Goal: Information Seeking & Learning: Learn about a topic

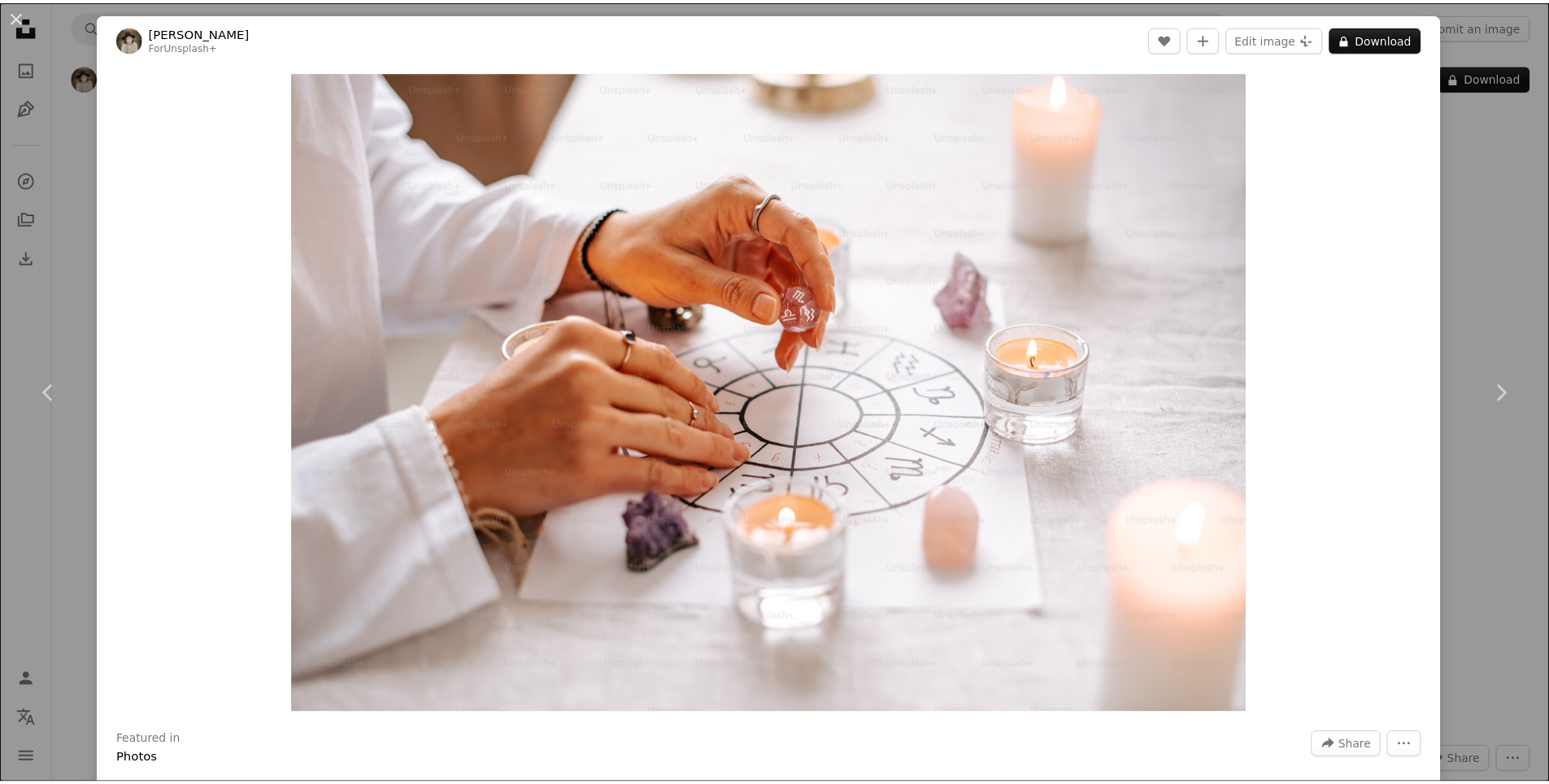
scroll to position [4227, 0]
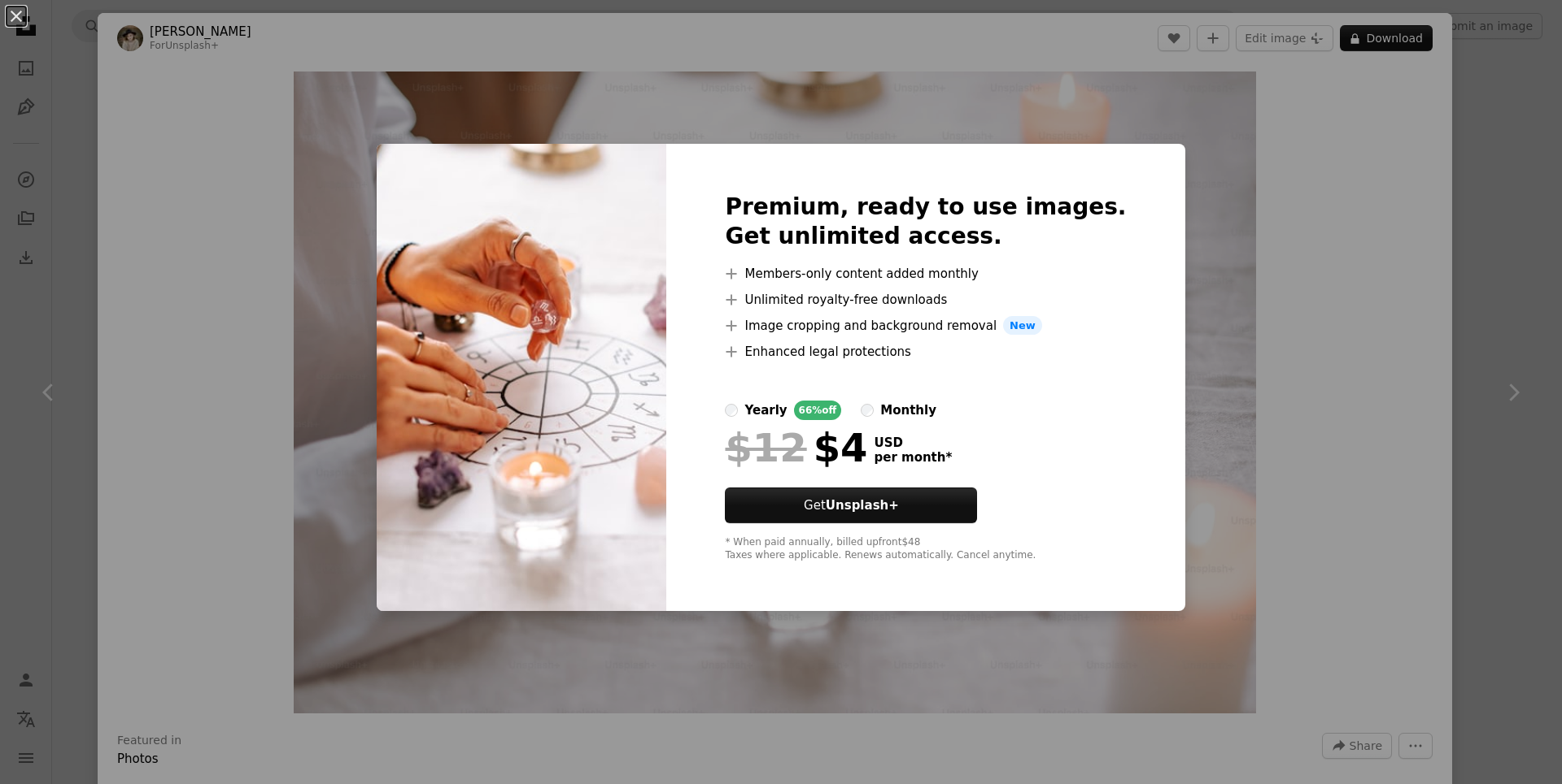
click at [1478, 232] on div "An X shape Premium, ready to use images. Get unlimited access. A plus sign Memb…" at bounding box center [781, 392] width 1562 height 784
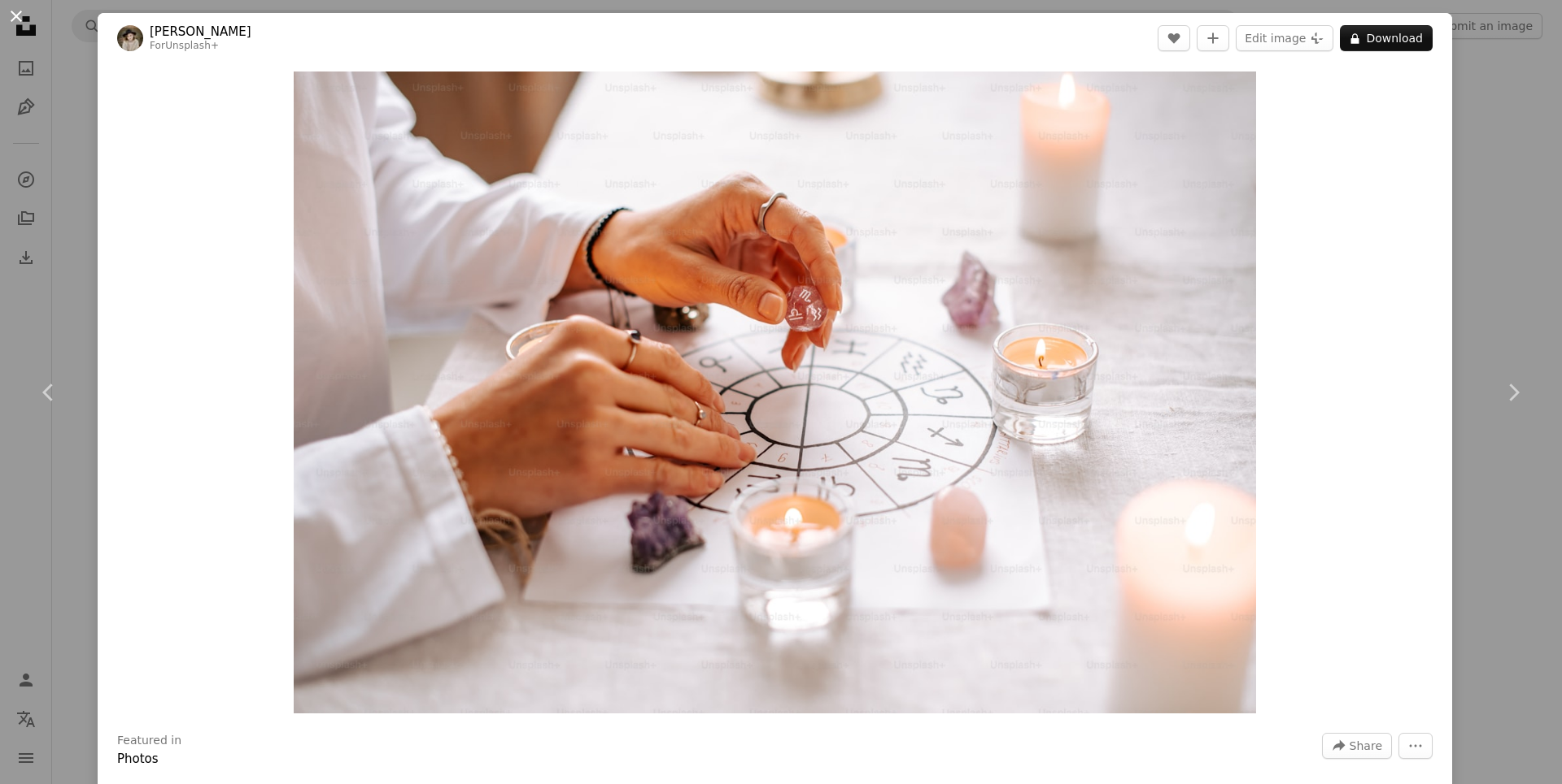
click at [20, 11] on button "An X shape" at bounding box center [17, 17] width 20 height 20
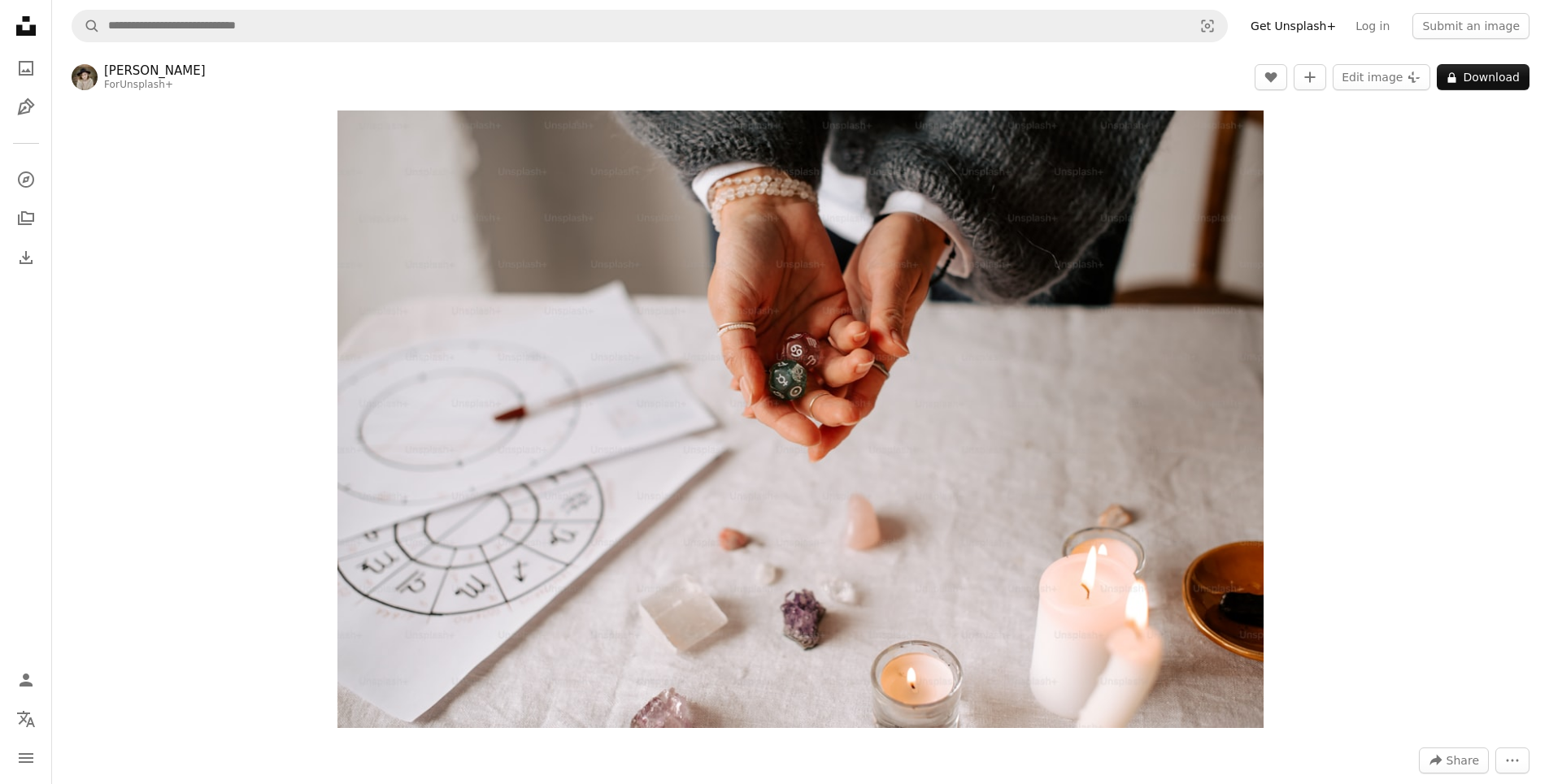
click at [120, 73] on link "[PERSON_NAME]" at bounding box center [155, 71] width 102 height 16
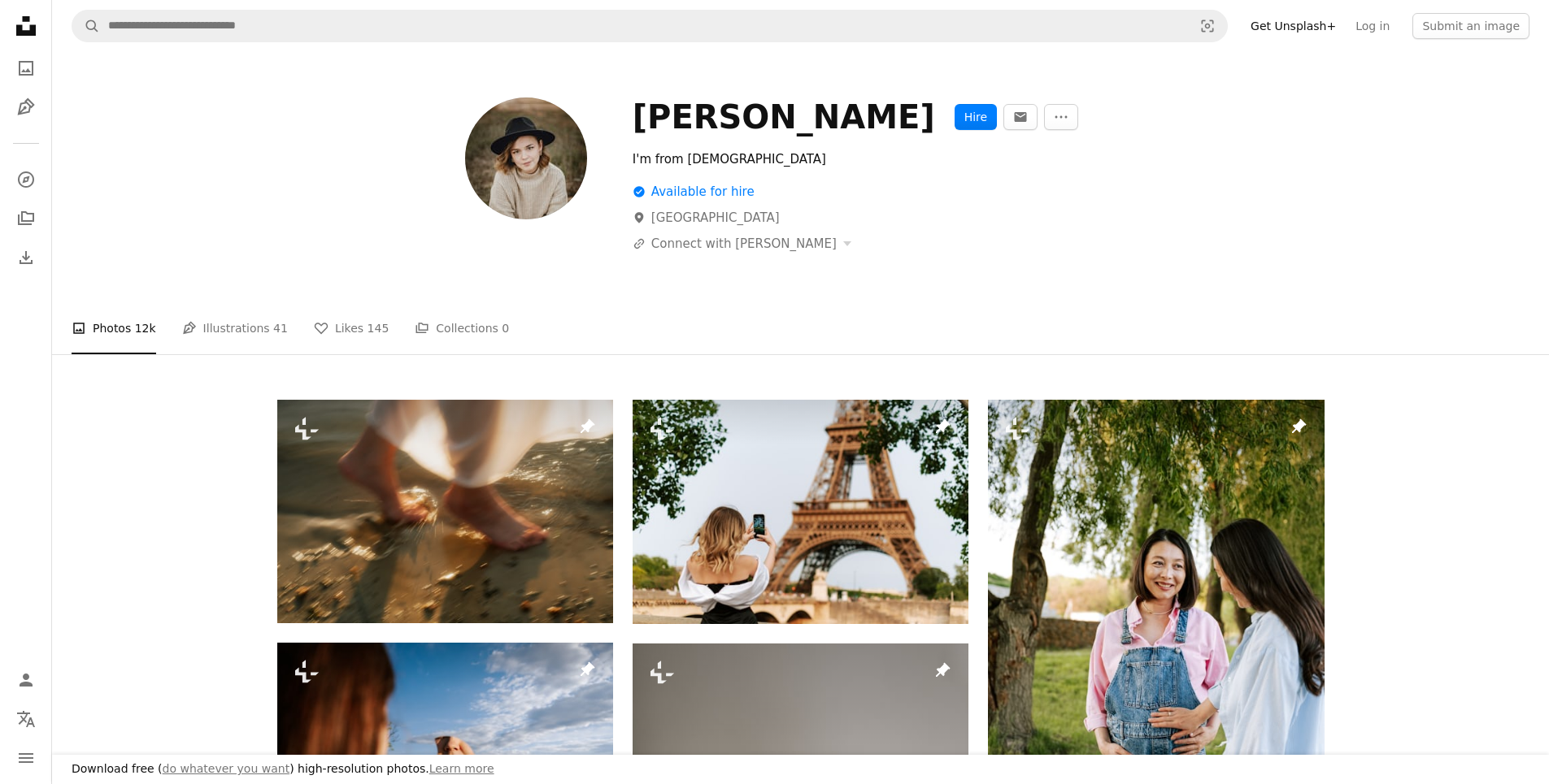
click at [23, 21] on icon at bounding box center [26, 26] width 20 height 20
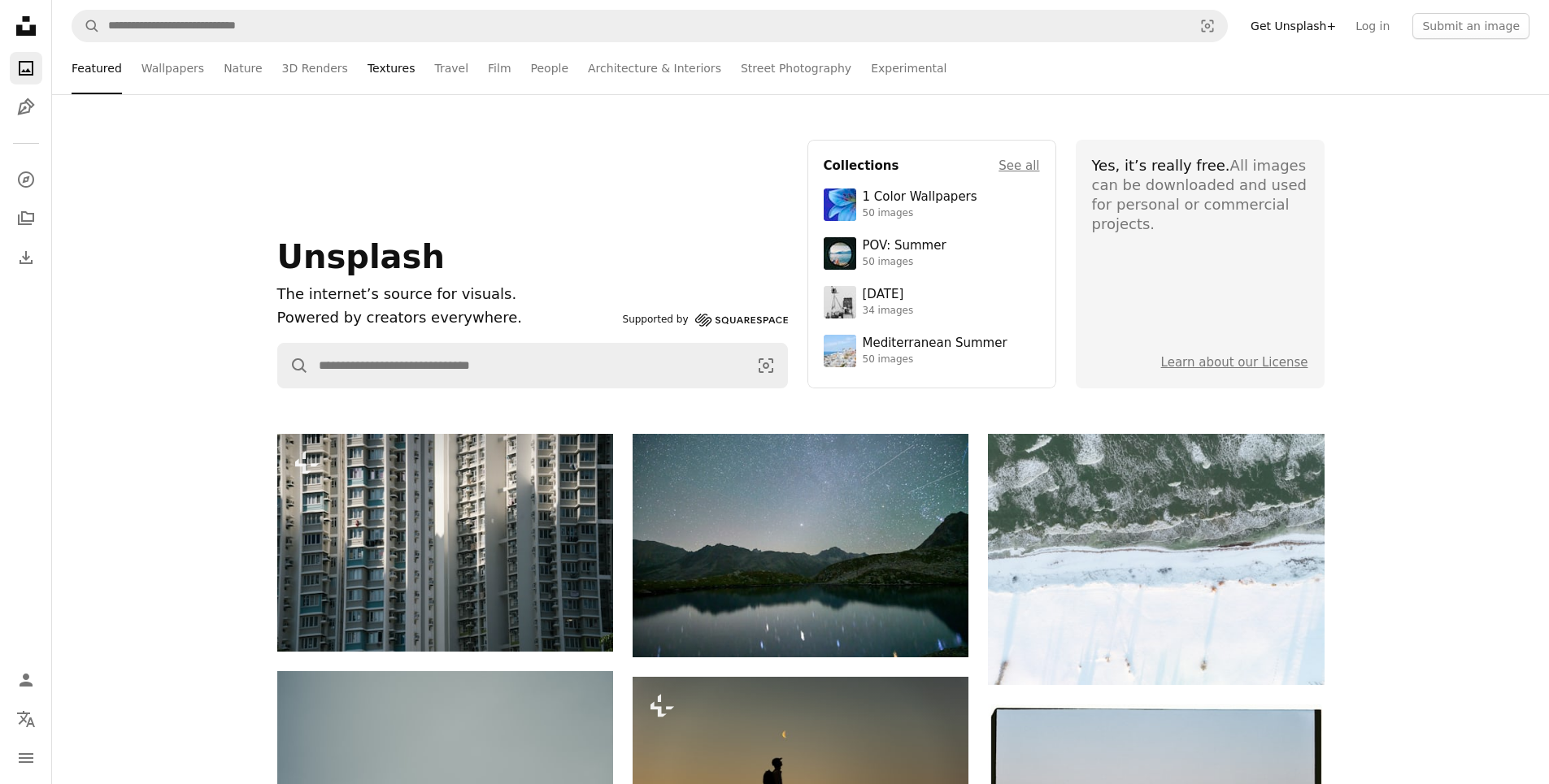
click at [376, 68] on link "Textures" at bounding box center [392, 68] width 48 height 52
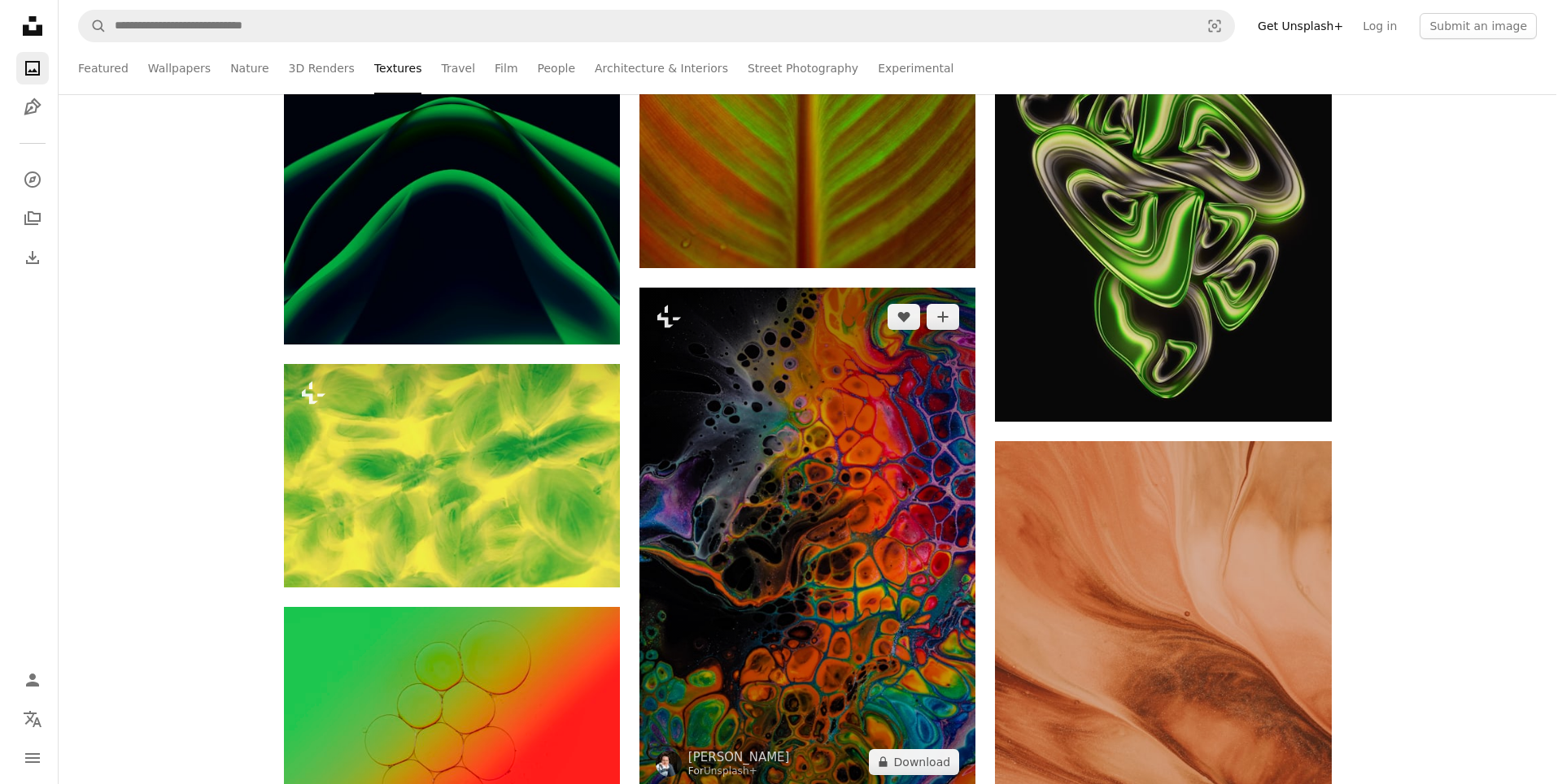
scroll to position [2683, 0]
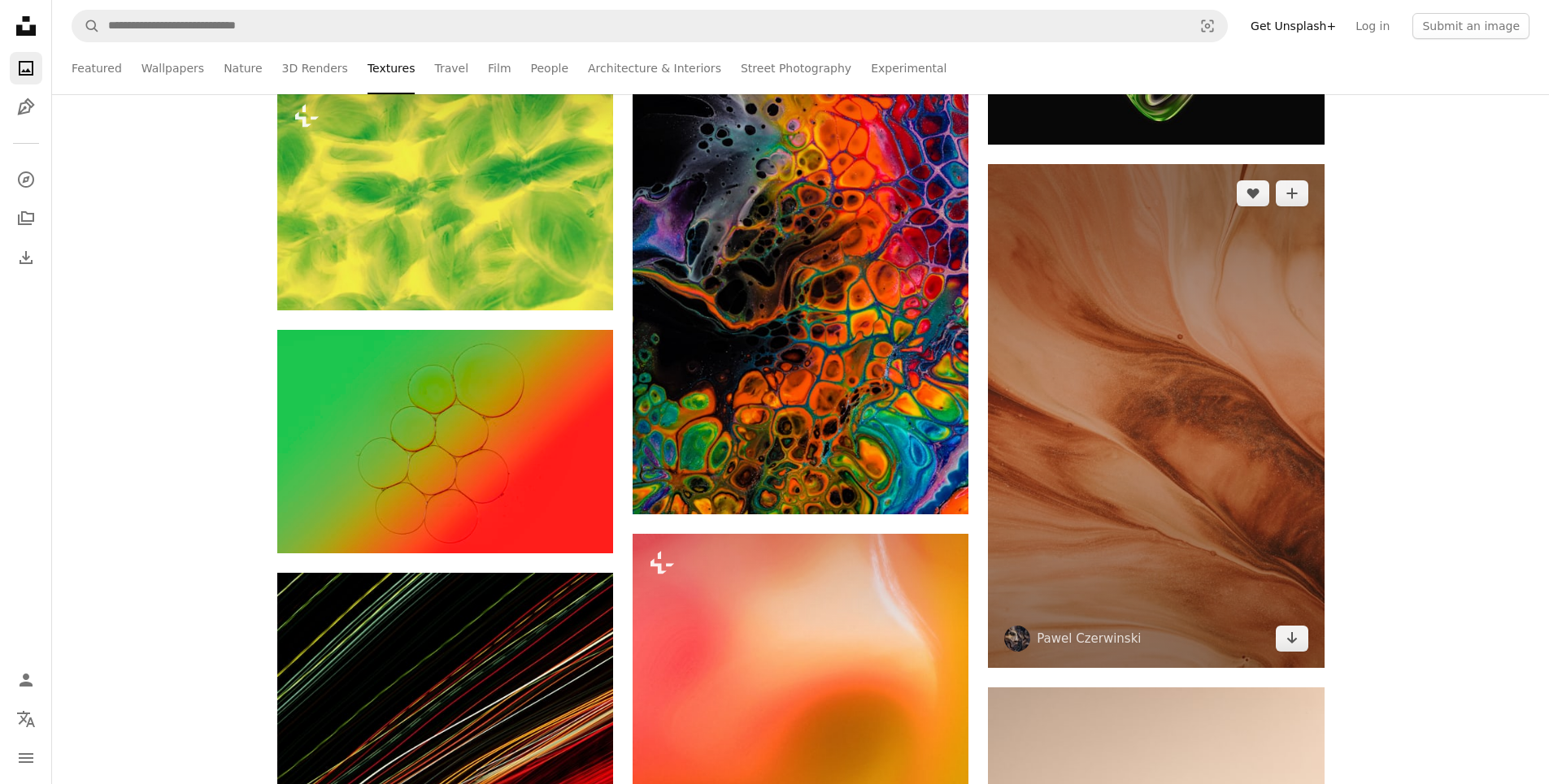
click at [1142, 451] on img at bounding box center [1156, 415] width 336 height 504
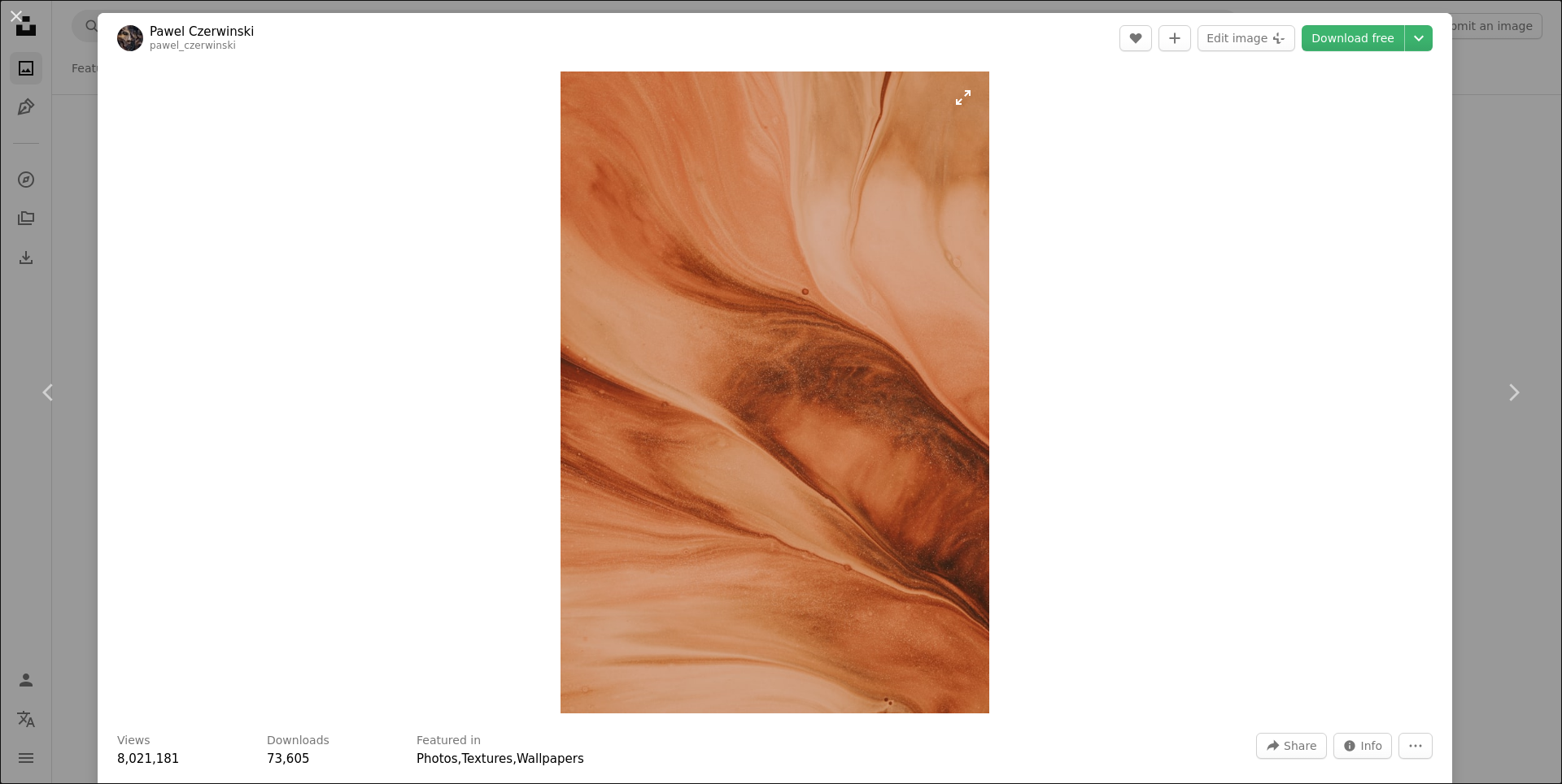
click at [823, 443] on img "Zoom in on this image" at bounding box center [775, 392] width 429 height 642
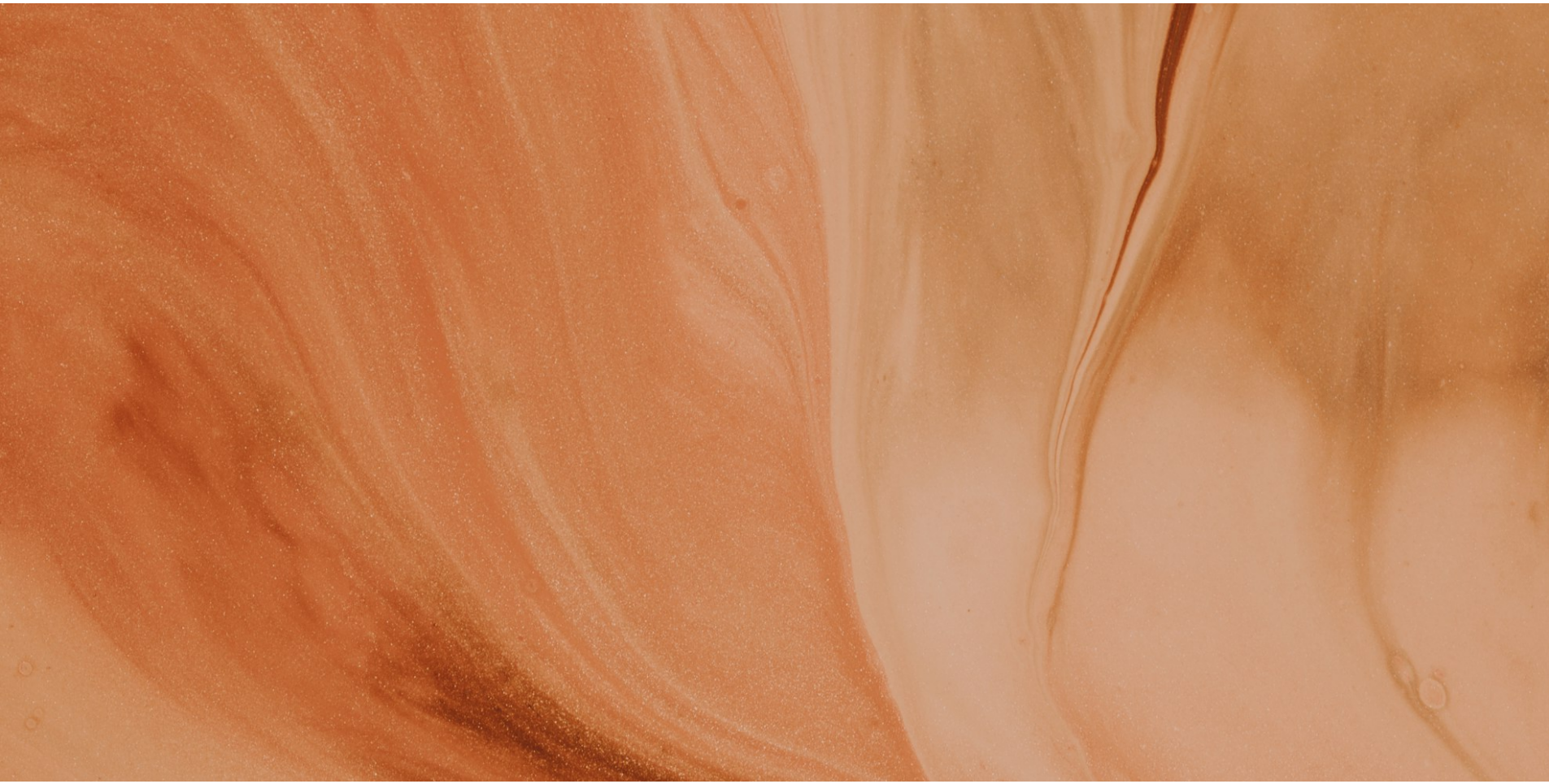
scroll to position [762, 0]
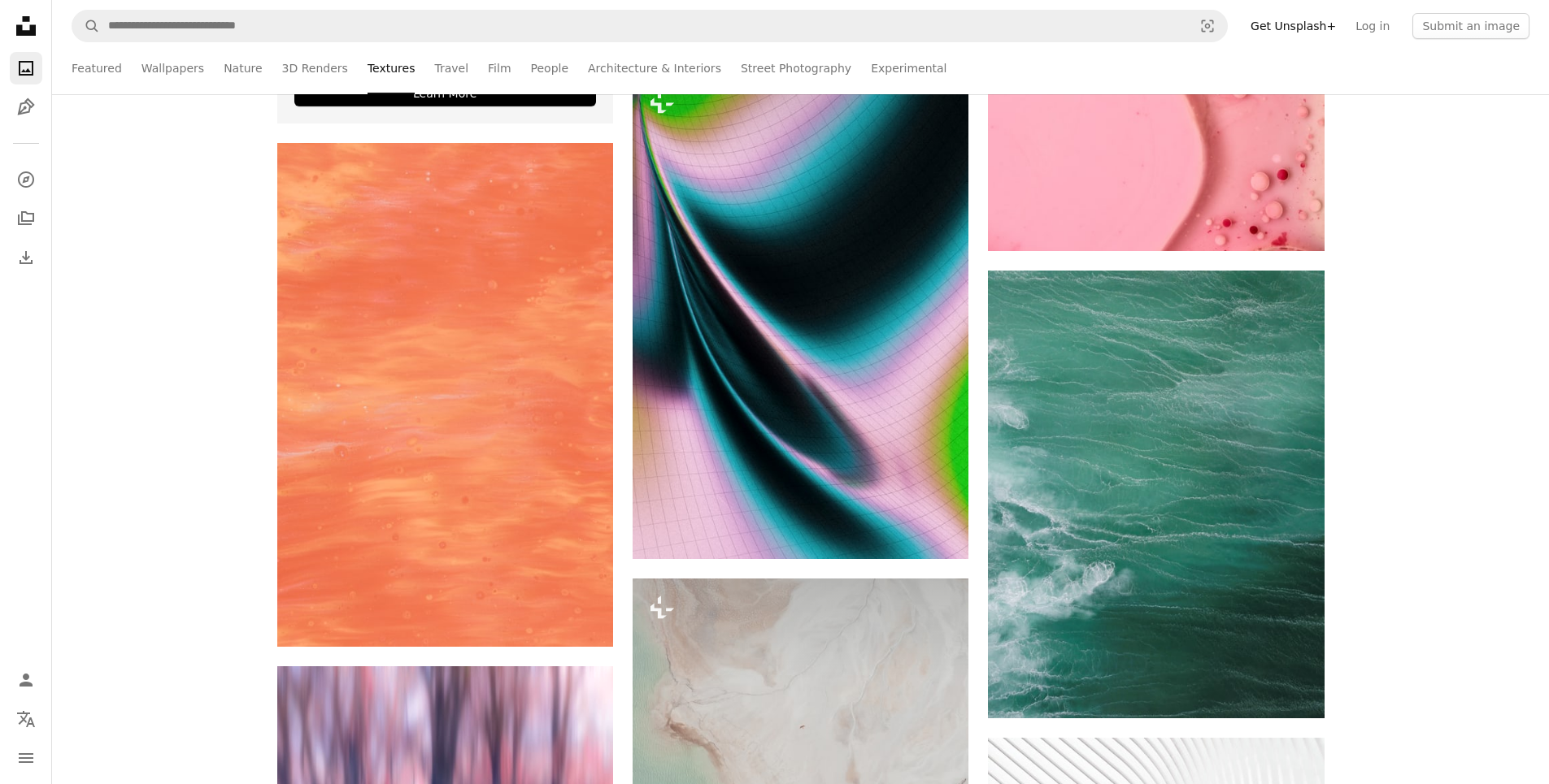
scroll to position [5202, 0]
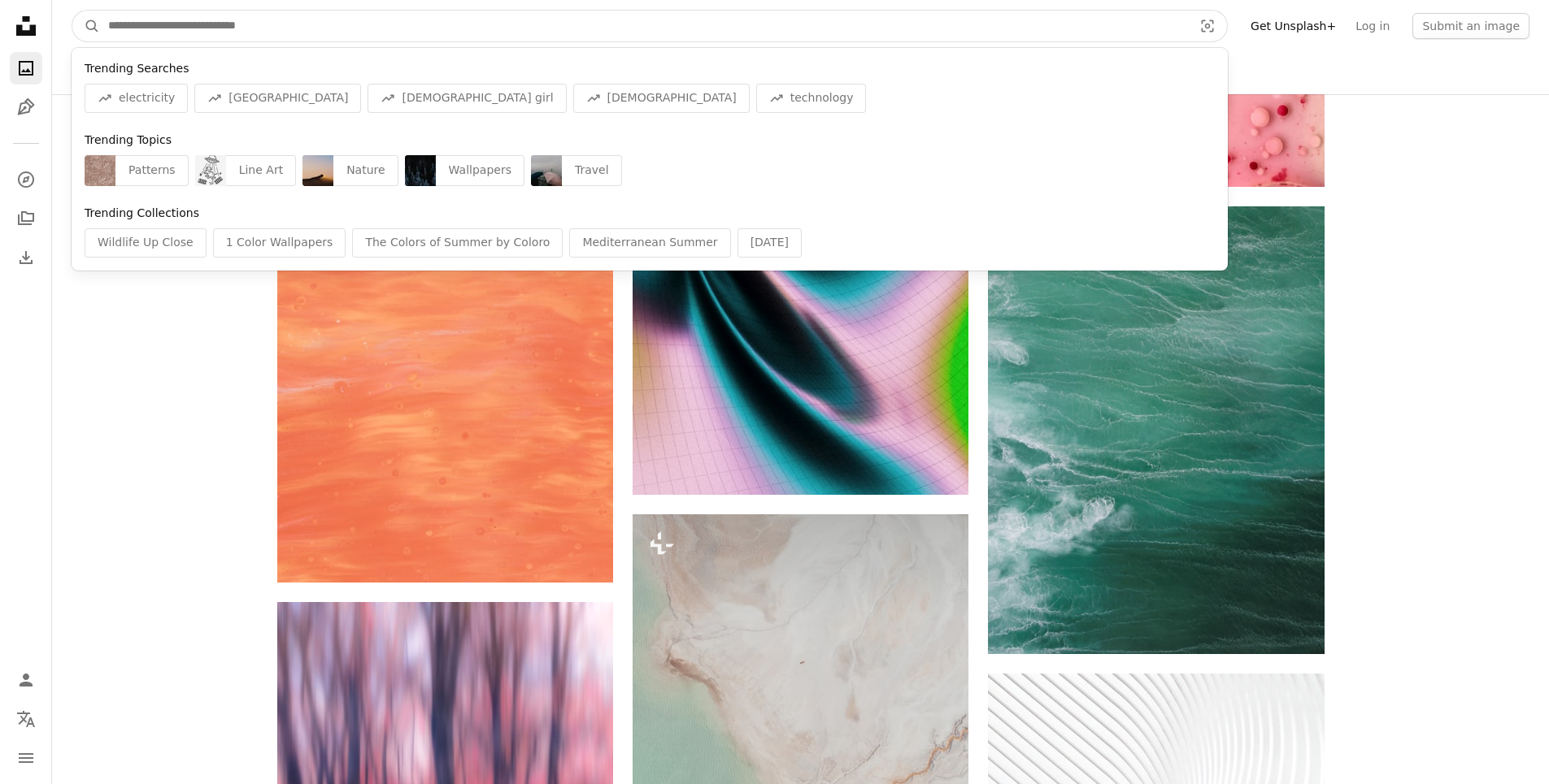
click at [256, 21] on input "Find visuals sitewide" at bounding box center [644, 26] width 1088 height 31
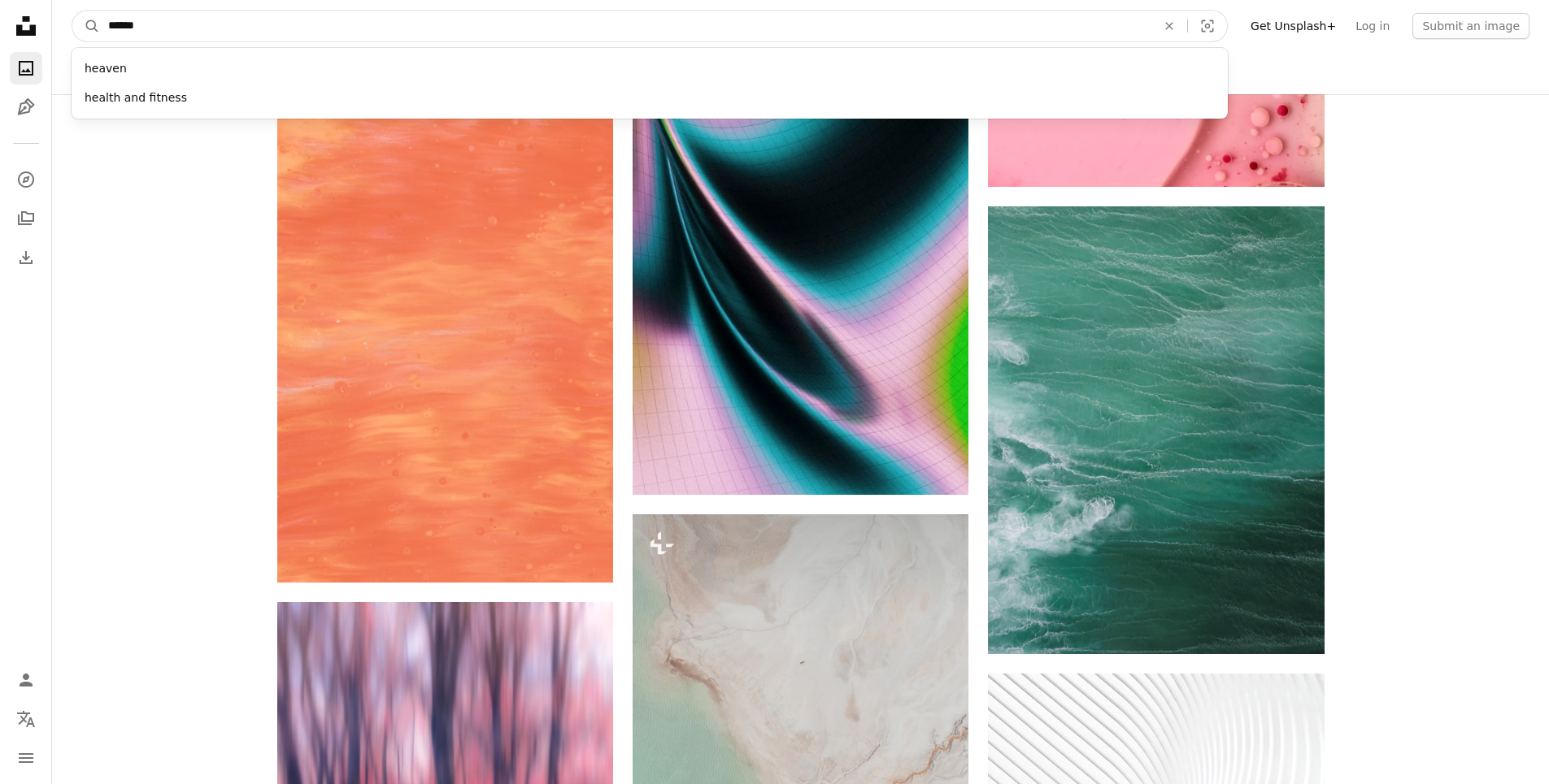
type input "******"
click at [72, 11] on button "A magnifying glass" at bounding box center [86, 26] width 28 height 31
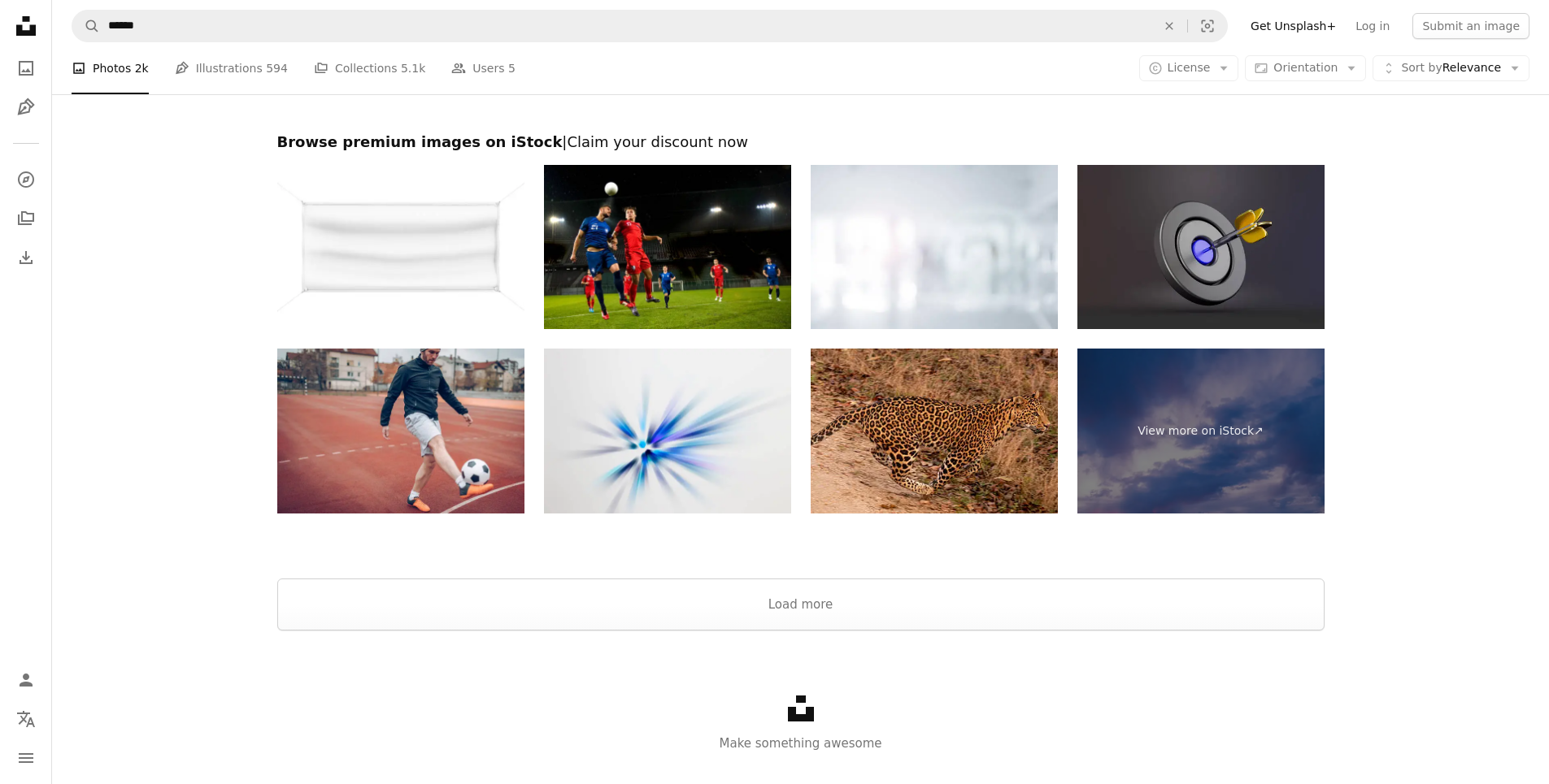
scroll to position [2357, 0]
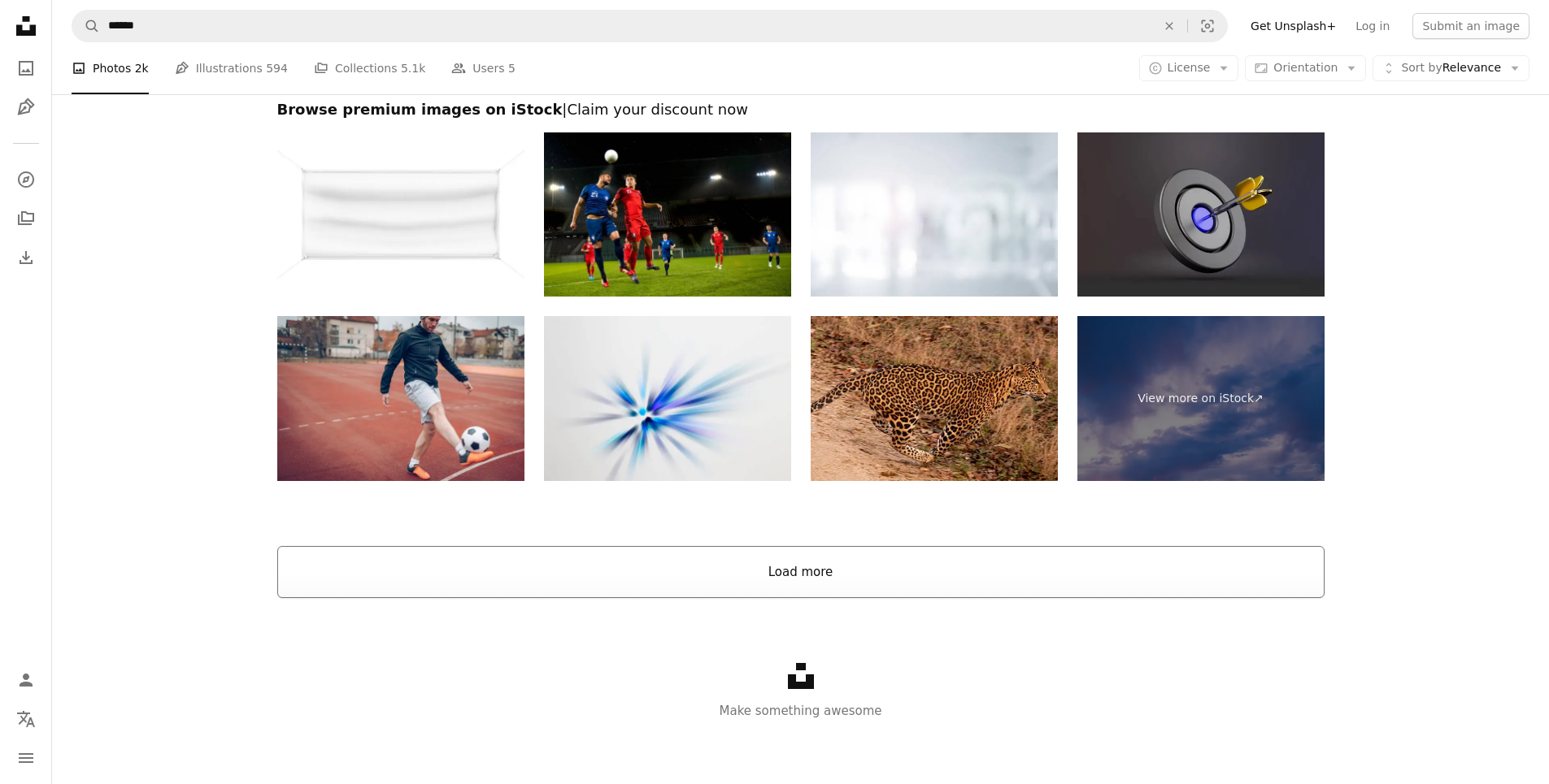
click at [752, 576] on button "Load more" at bounding box center [801, 572] width 1047 height 52
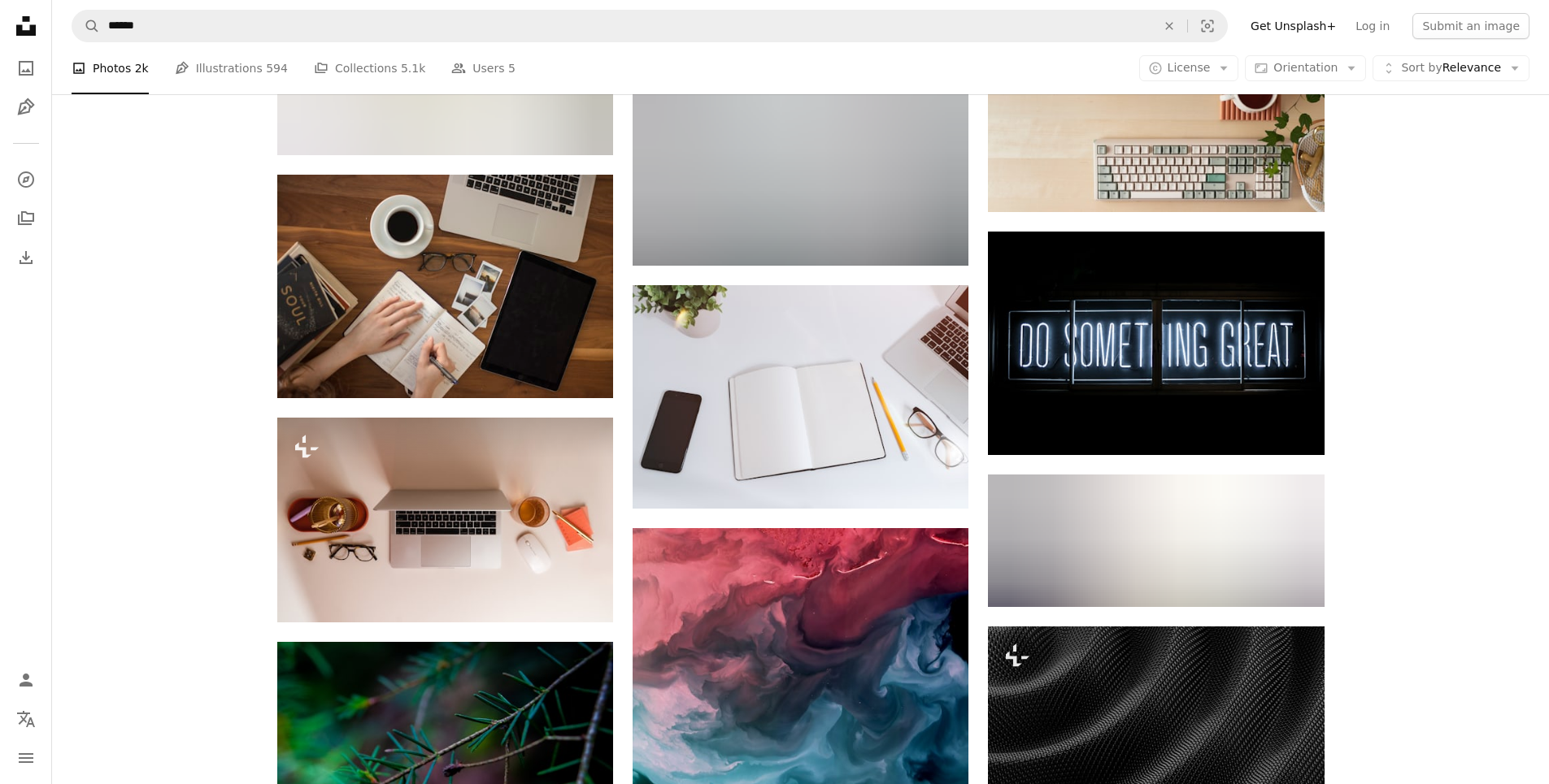
scroll to position [1057, 0]
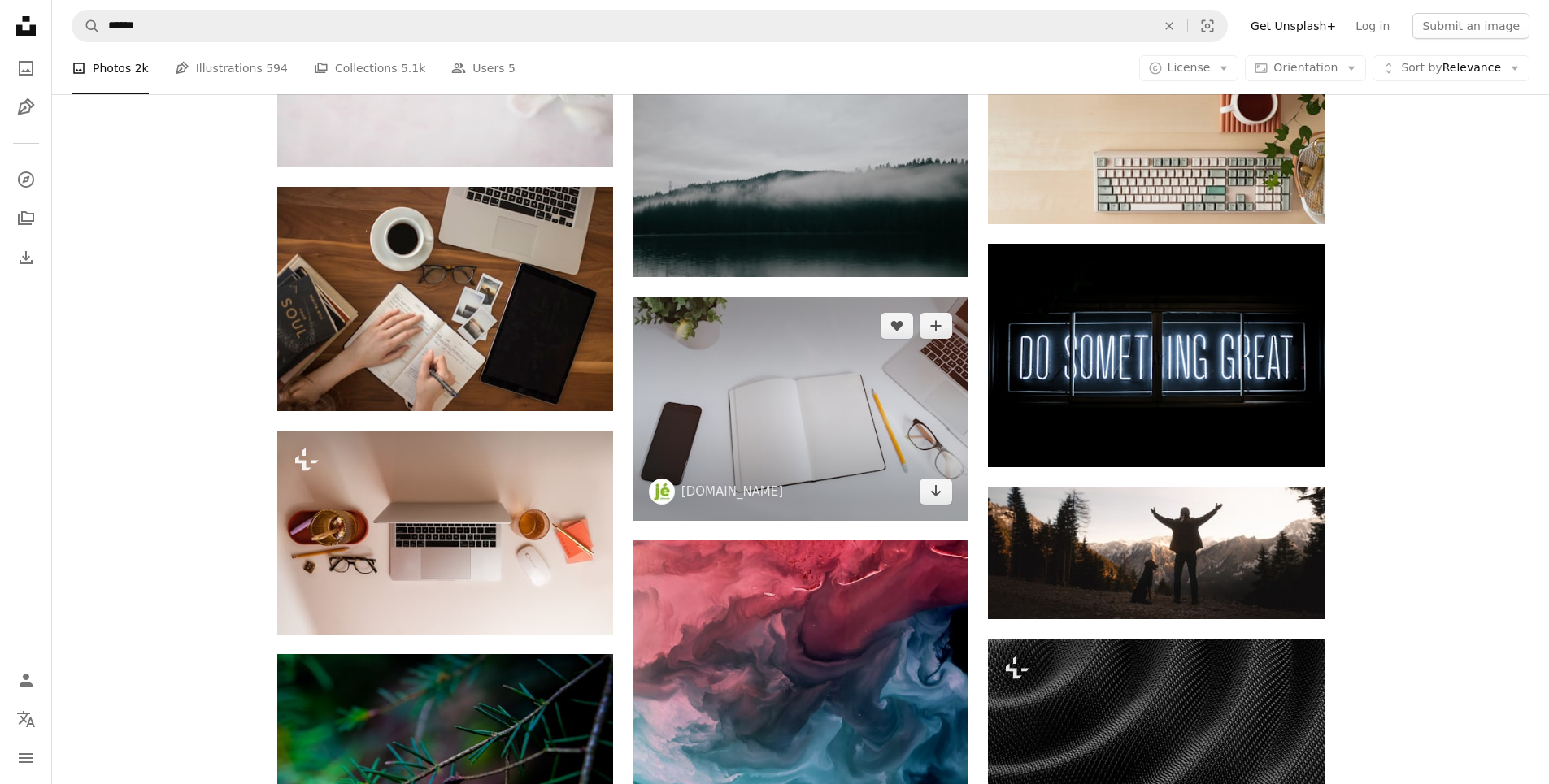
click at [779, 445] on img at bounding box center [800, 408] width 336 height 224
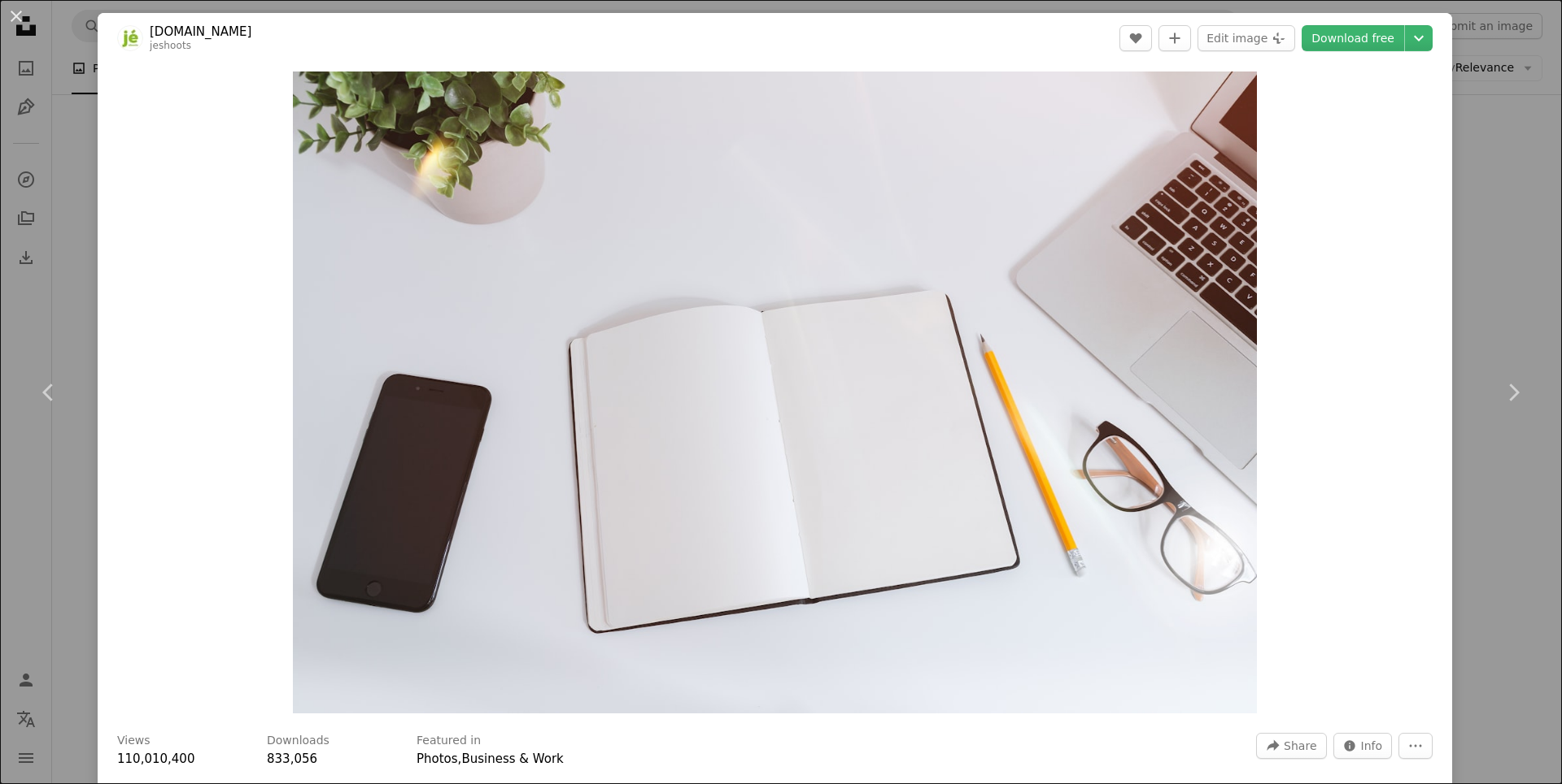
click at [1483, 266] on div "An X shape Chevron left Chevron right [DOMAIN_NAME] jeshoots A heart A plus sig…" at bounding box center [781, 392] width 1562 height 784
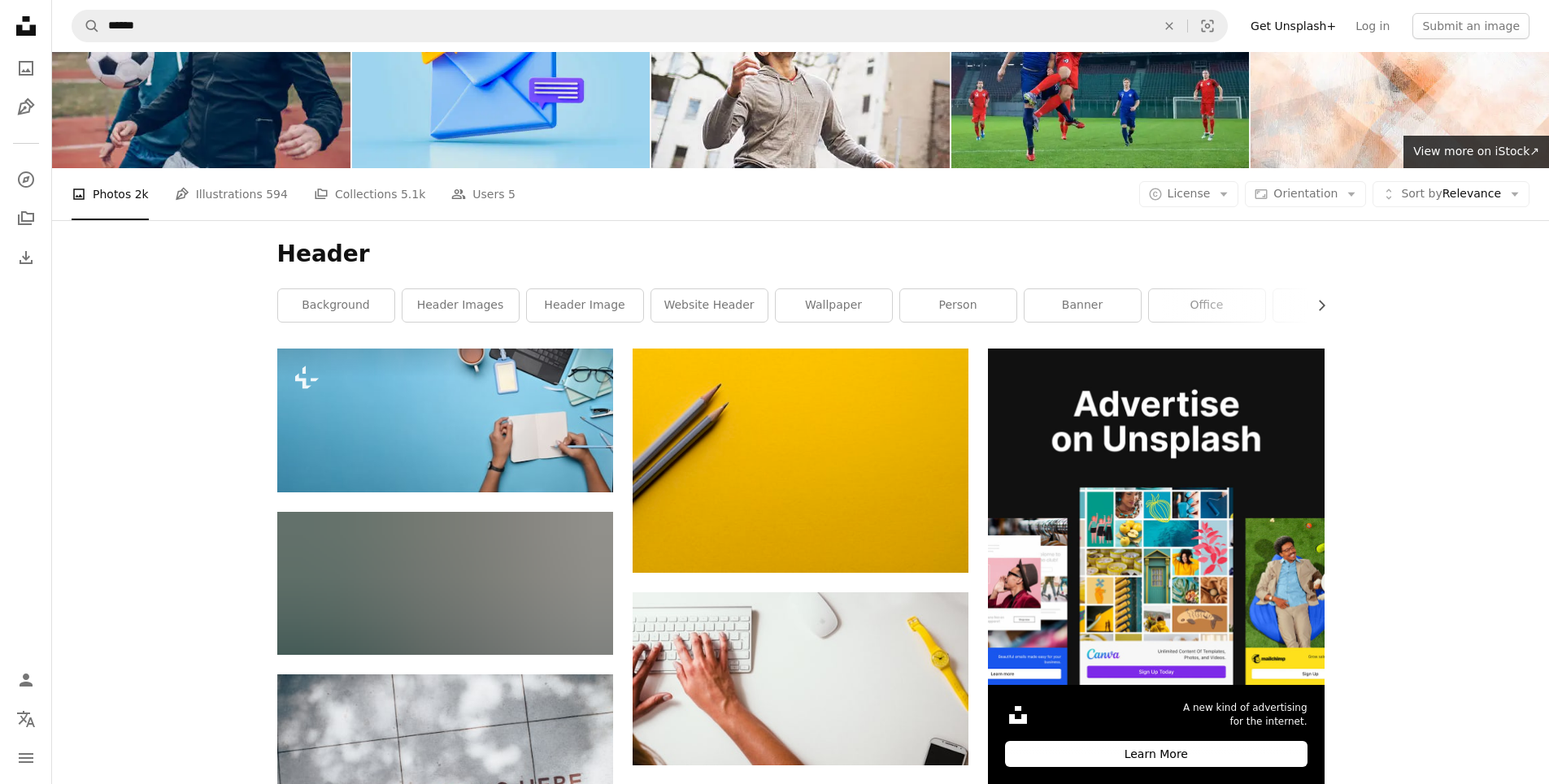
scroll to position [81, 0]
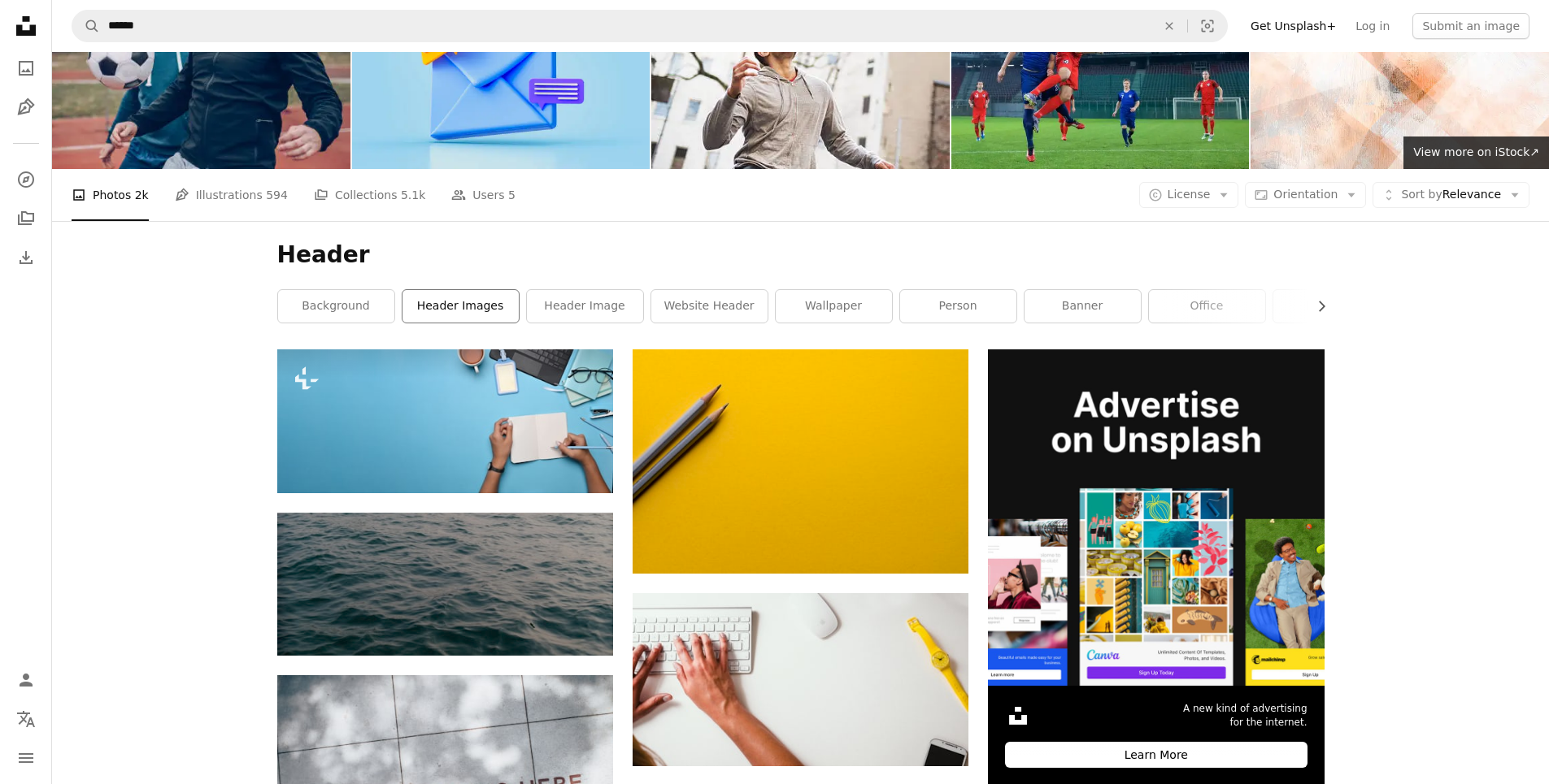
click at [473, 312] on link "header images" at bounding box center [461, 307] width 116 height 33
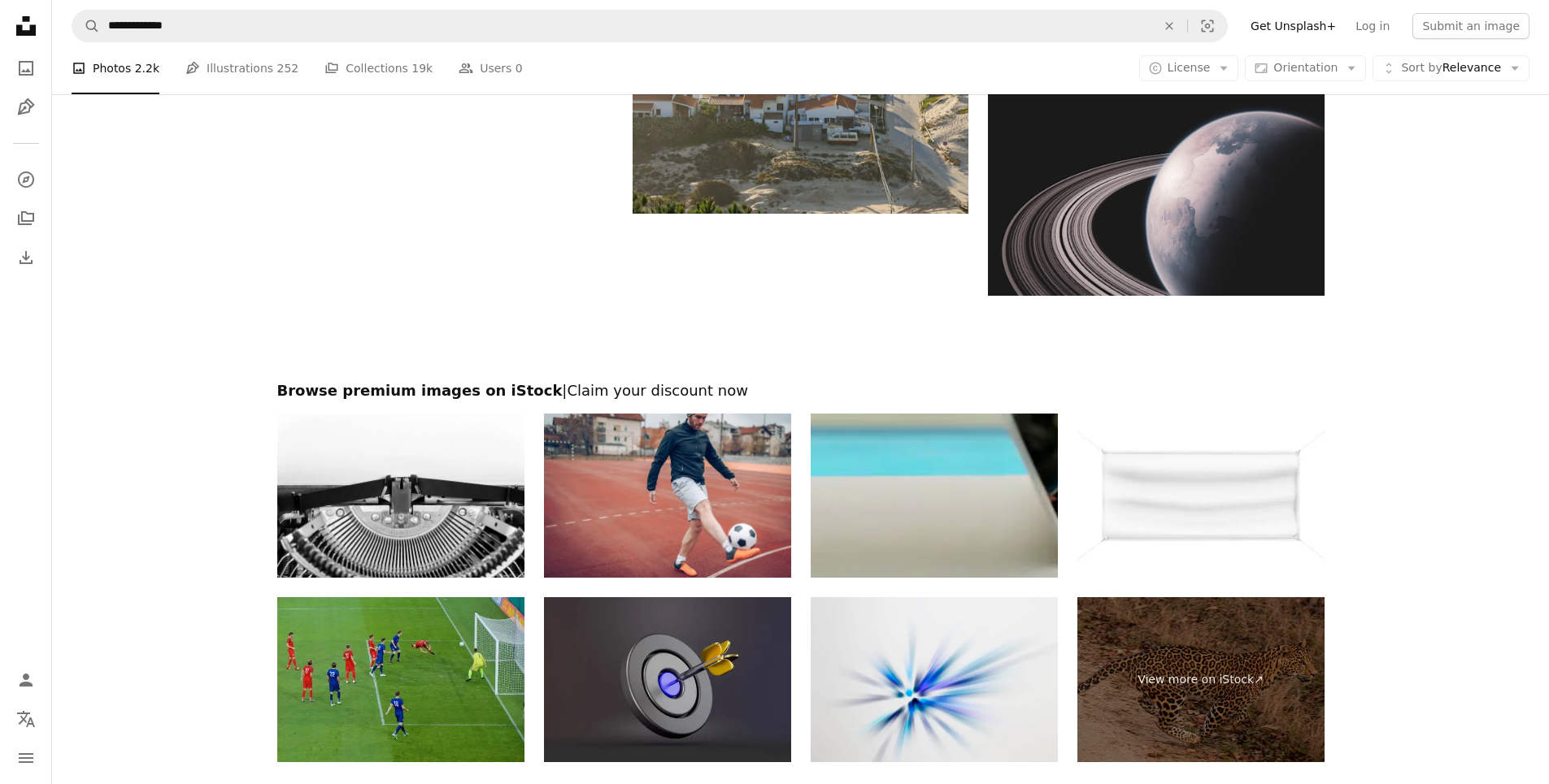
scroll to position [2811, 0]
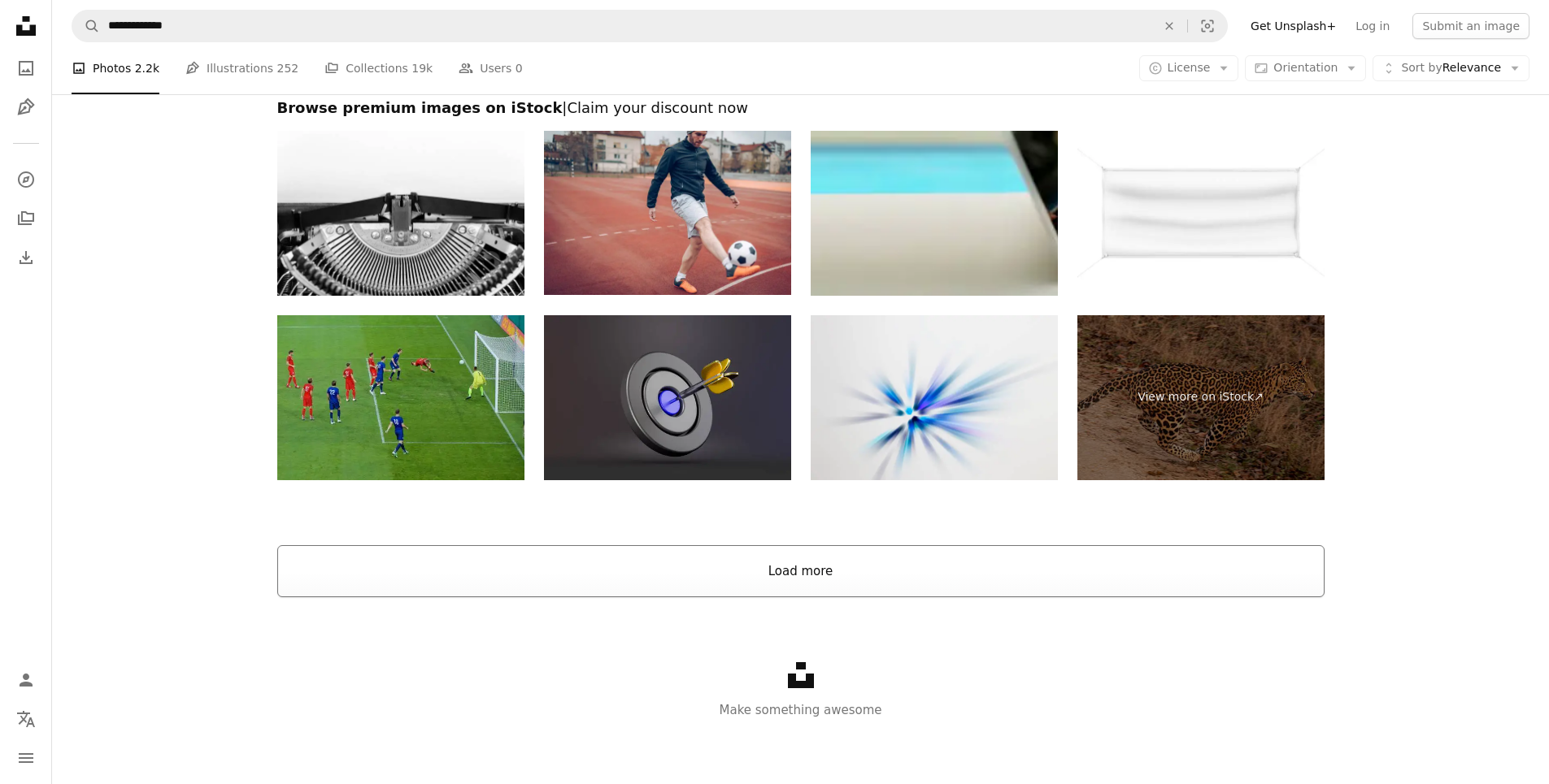
click at [968, 558] on button "Load more" at bounding box center [801, 571] width 1047 height 52
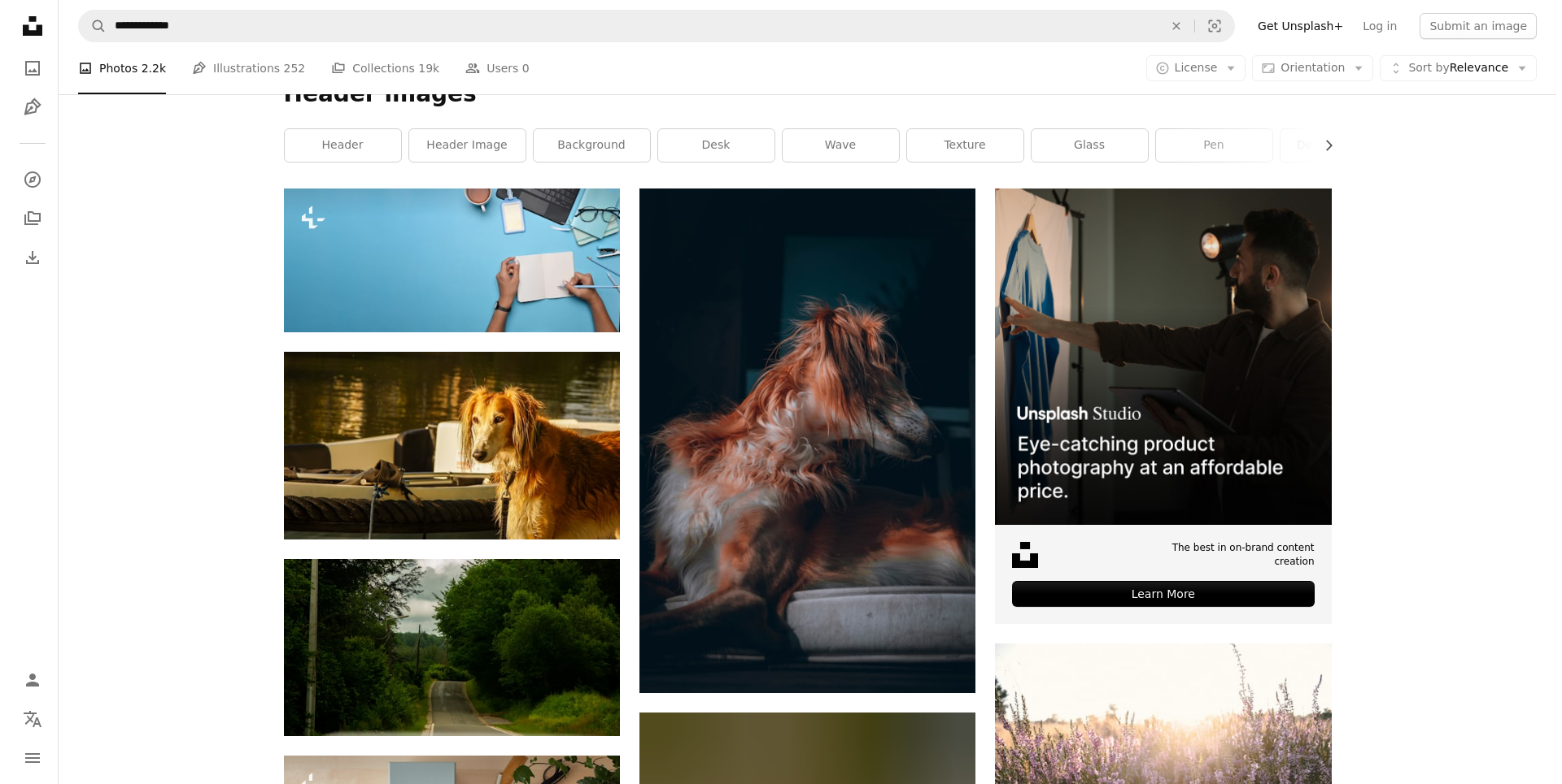
scroll to position [0, 0]
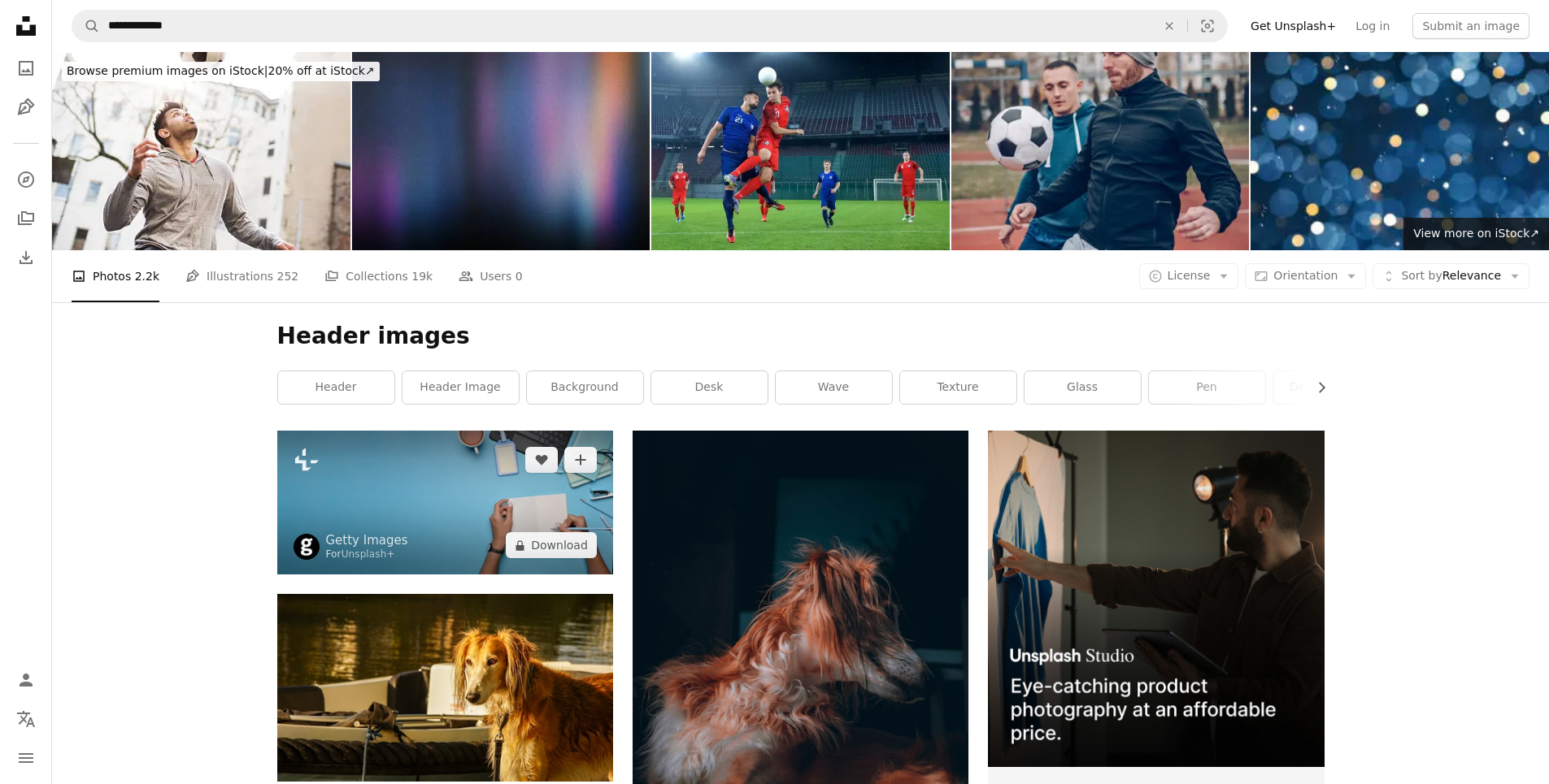
click at [473, 540] on img at bounding box center [446, 502] width 336 height 144
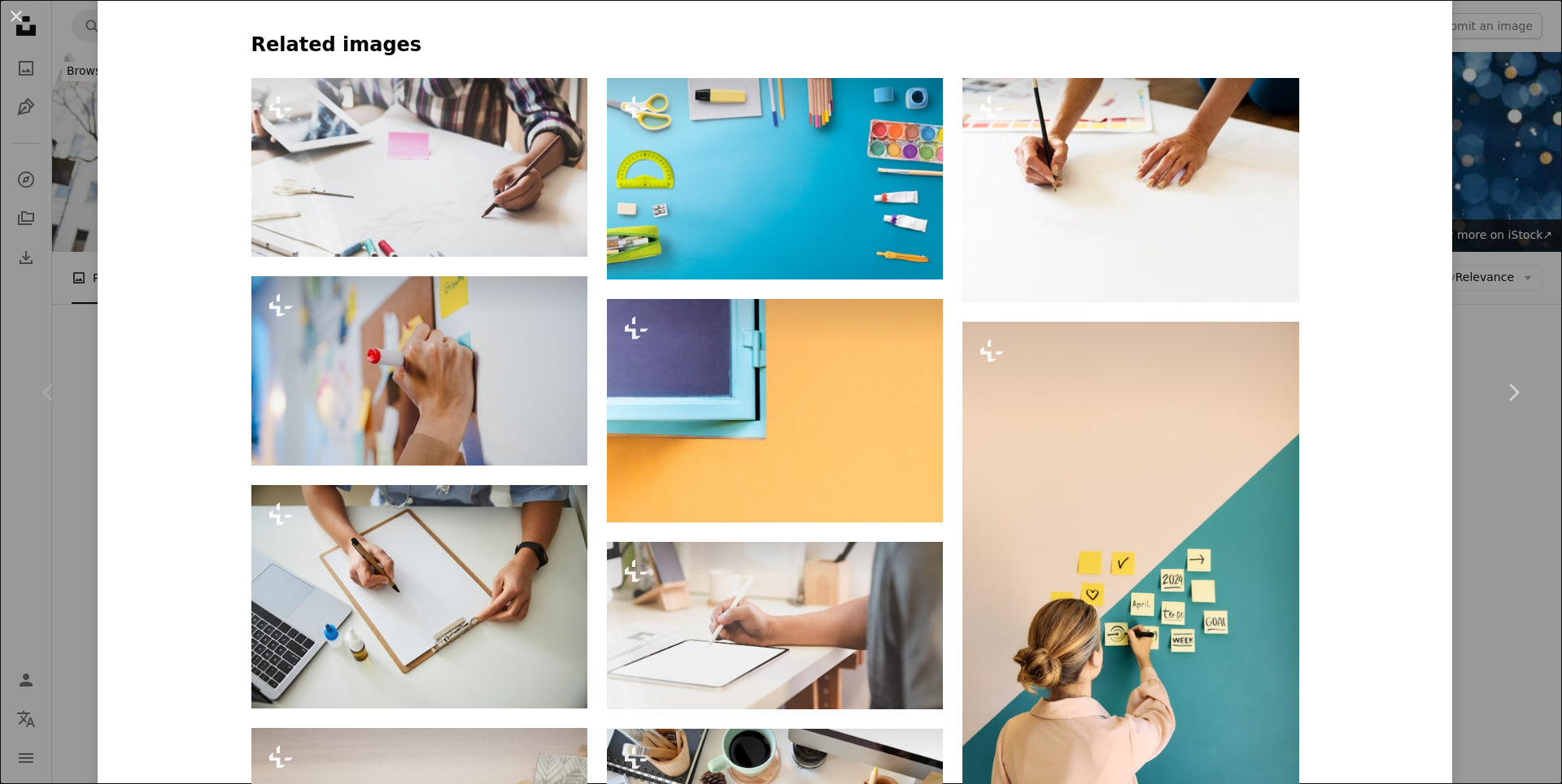
scroll to position [894, 0]
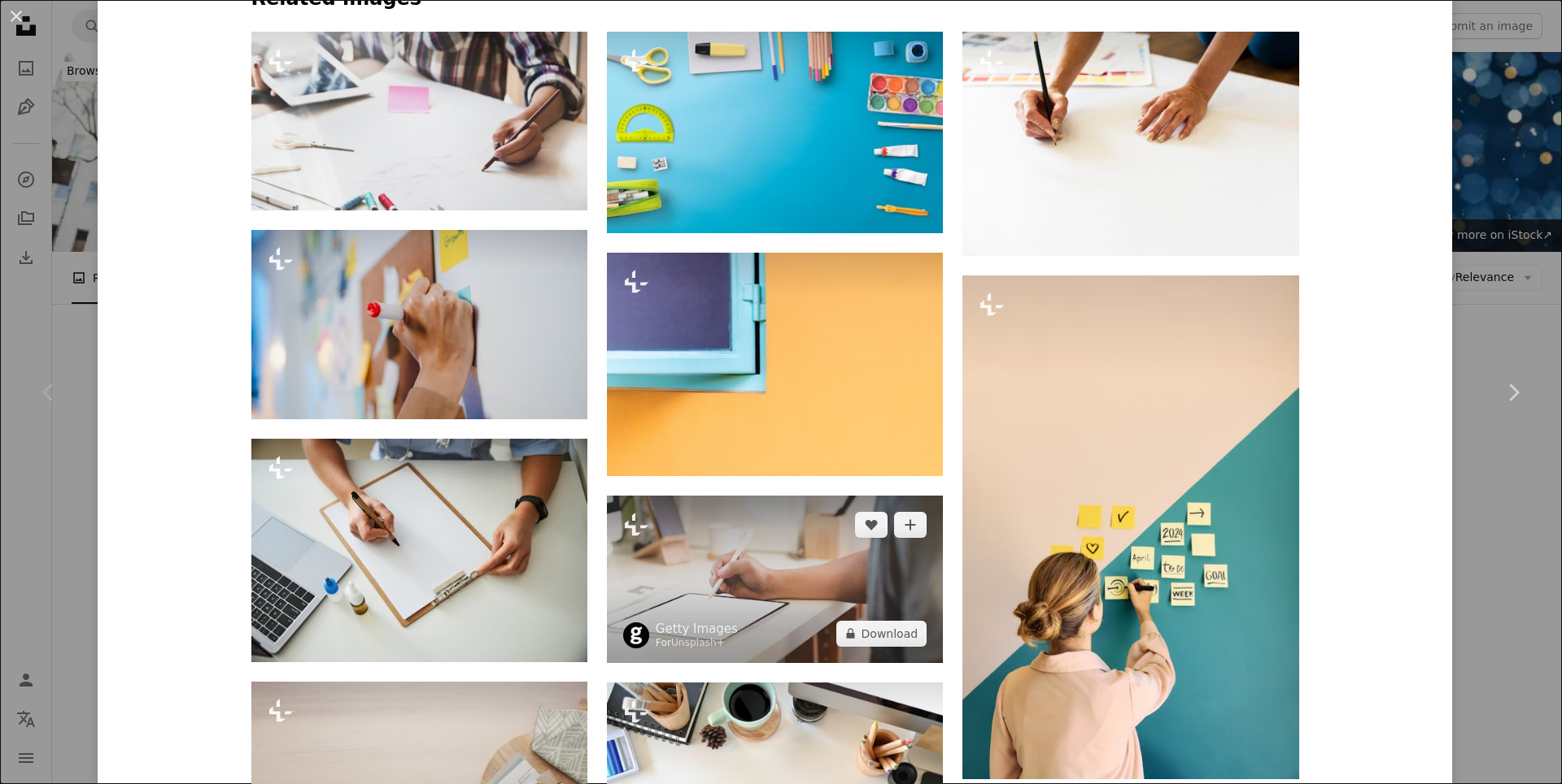
click at [760, 596] on img at bounding box center [775, 579] width 336 height 168
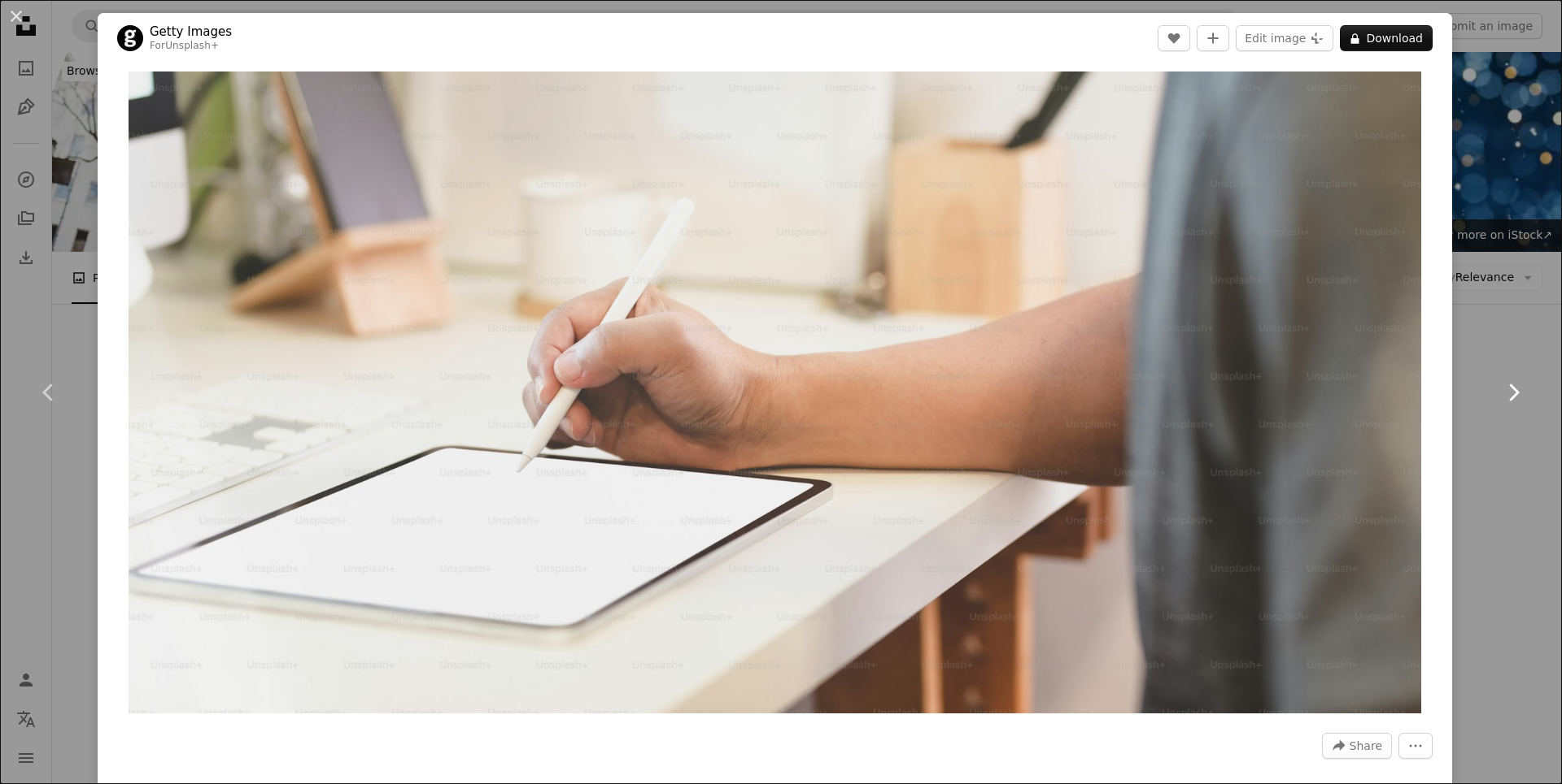
click at [1483, 337] on link "Chevron right" at bounding box center [1513, 392] width 98 height 156
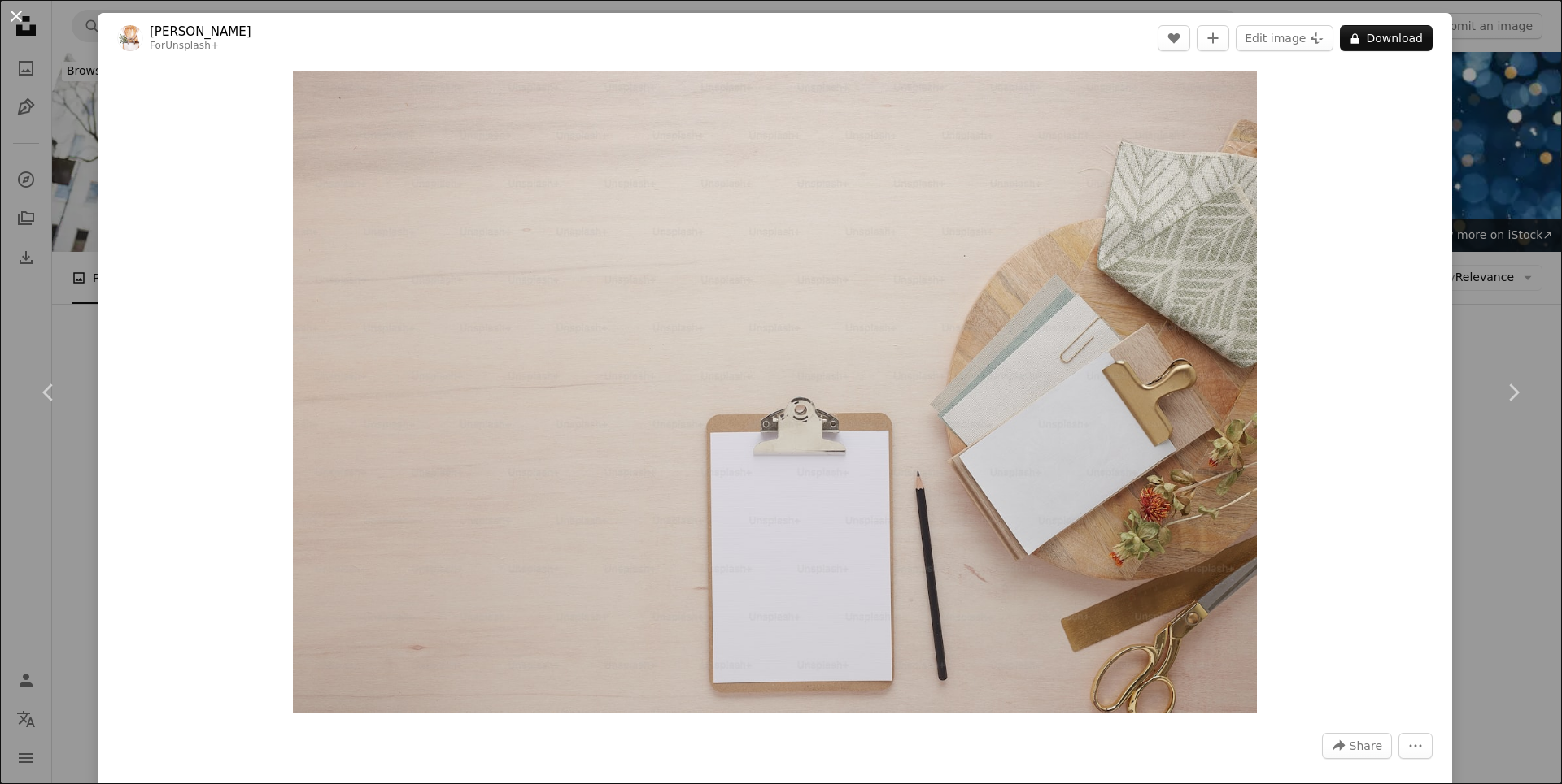
click at [20, 11] on button "An X shape" at bounding box center [17, 17] width 20 height 20
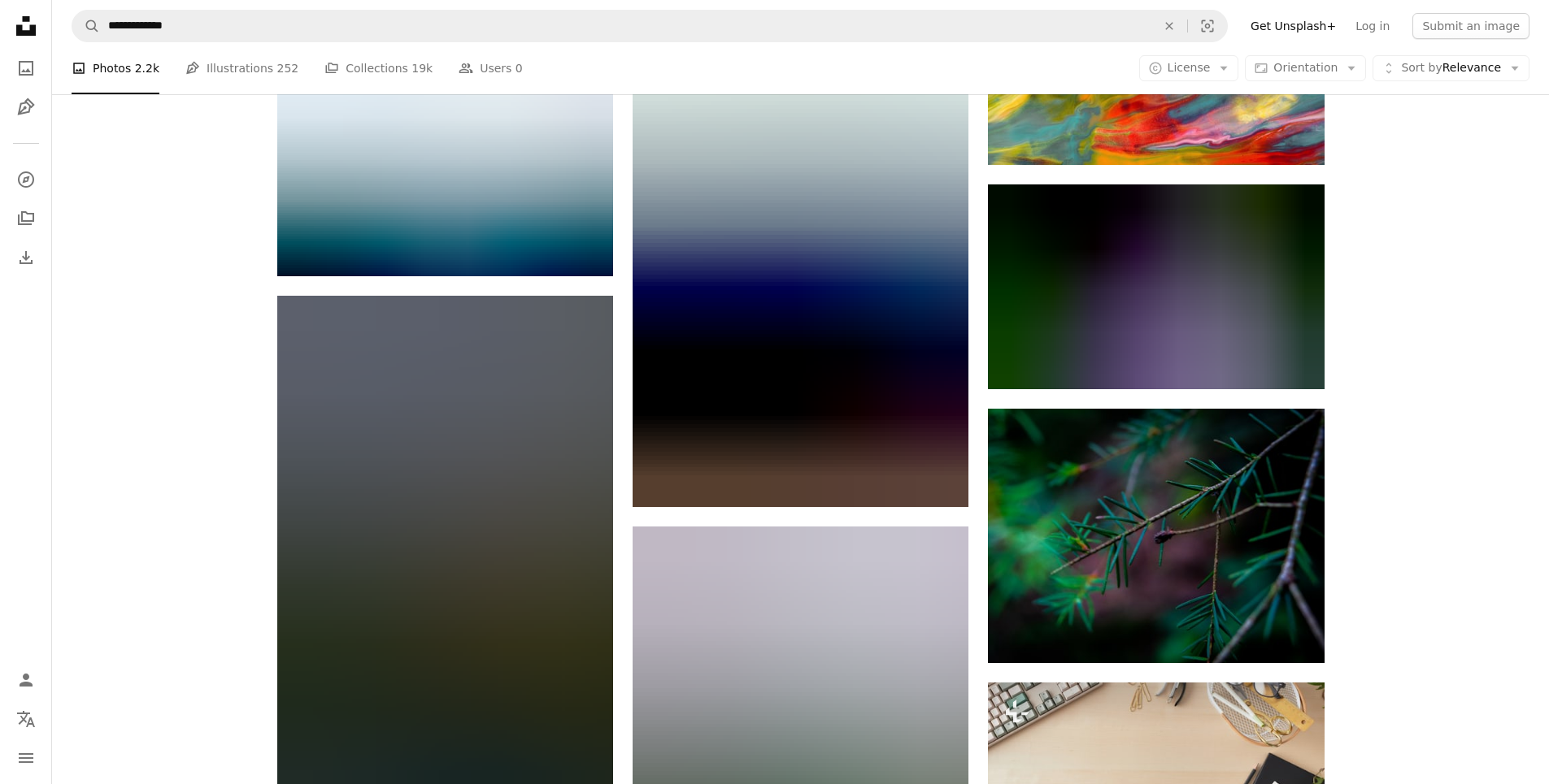
scroll to position [1463, 0]
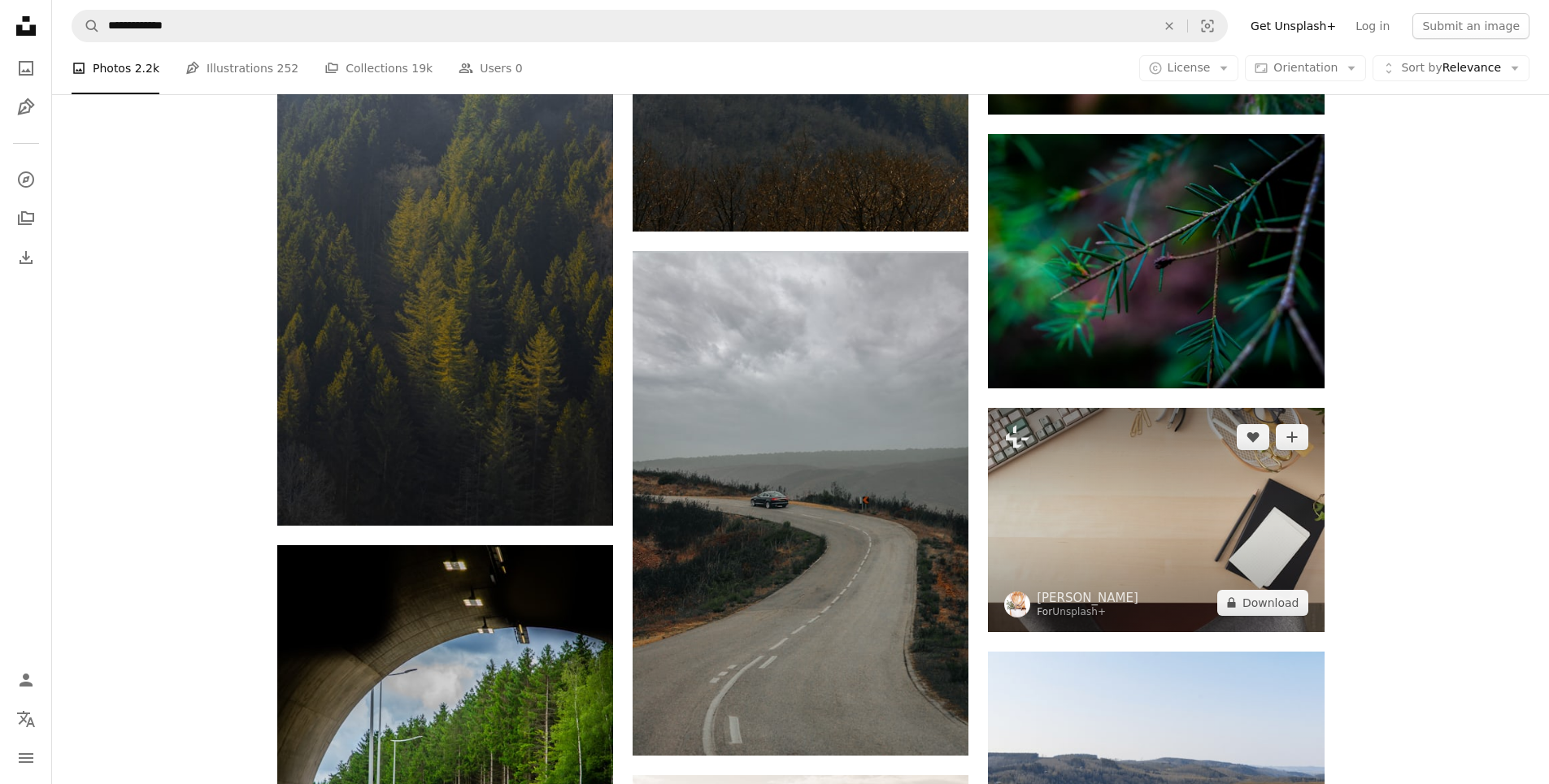
click at [1118, 542] on img at bounding box center [1156, 520] width 336 height 224
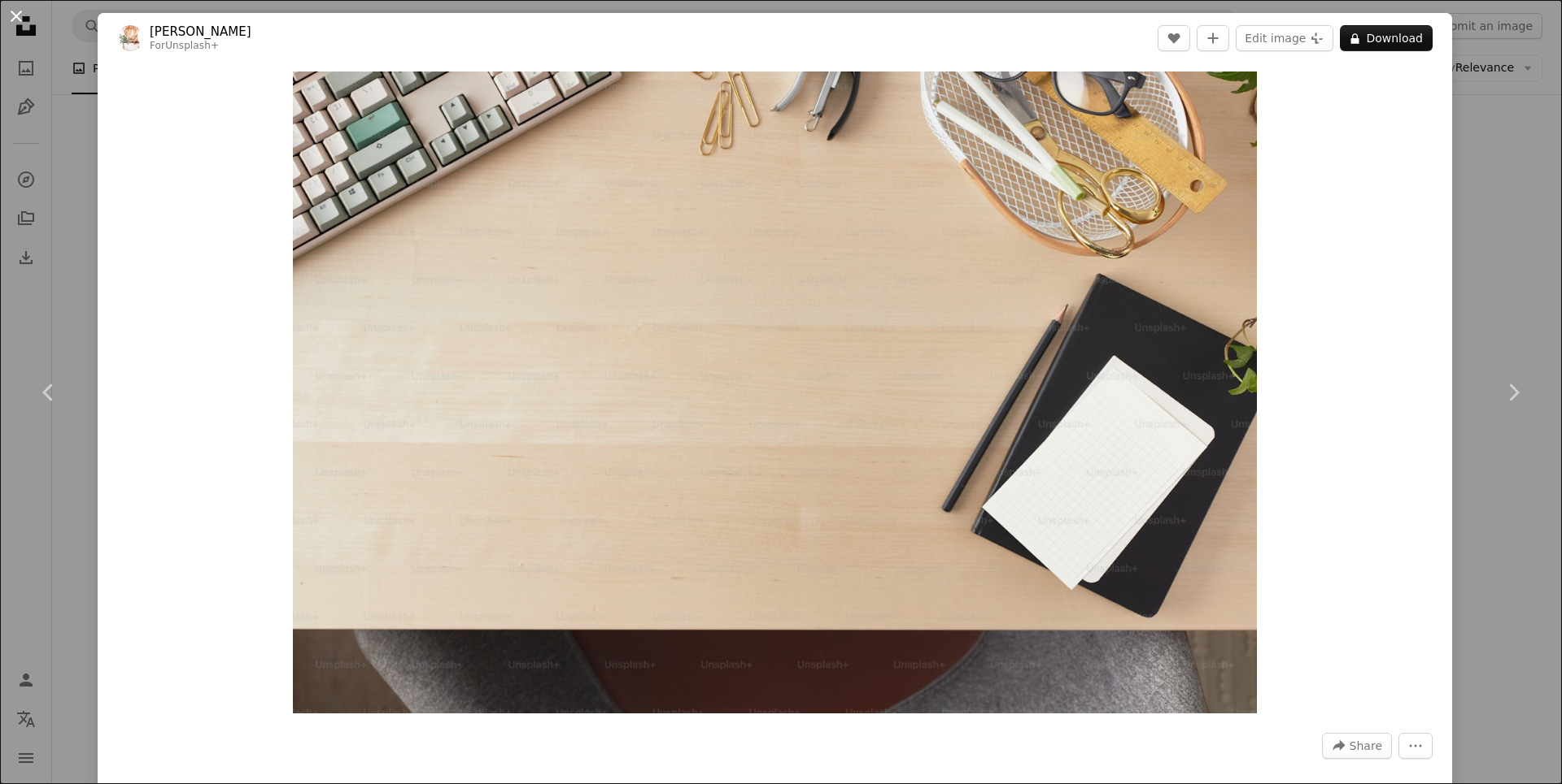
click at [24, 17] on button "An X shape" at bounding box center [17, 17] width 20 height 20
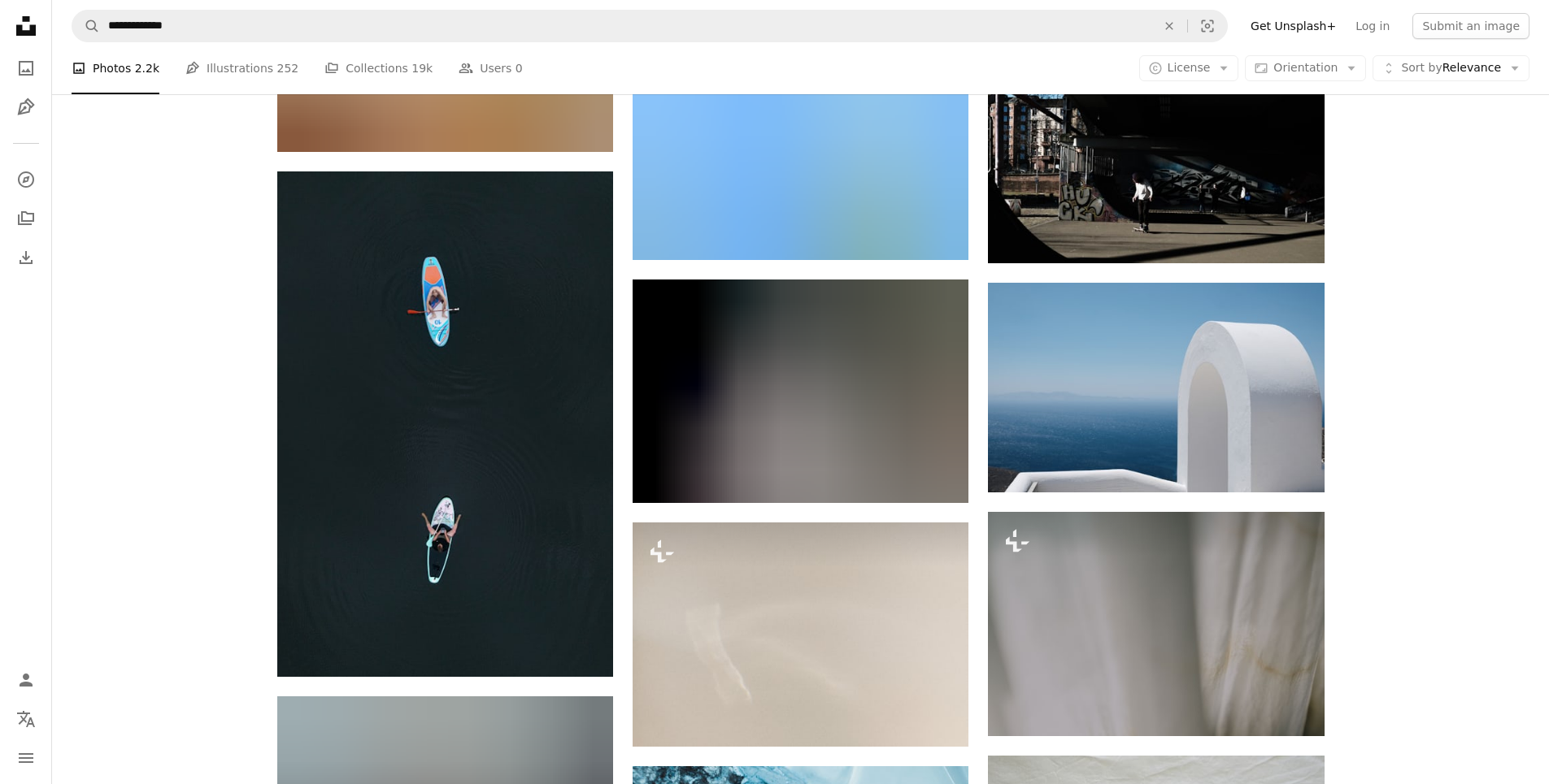
scroll to position [6422, 0]
